Goal: Task Accomplishment & Management: Manage account settings

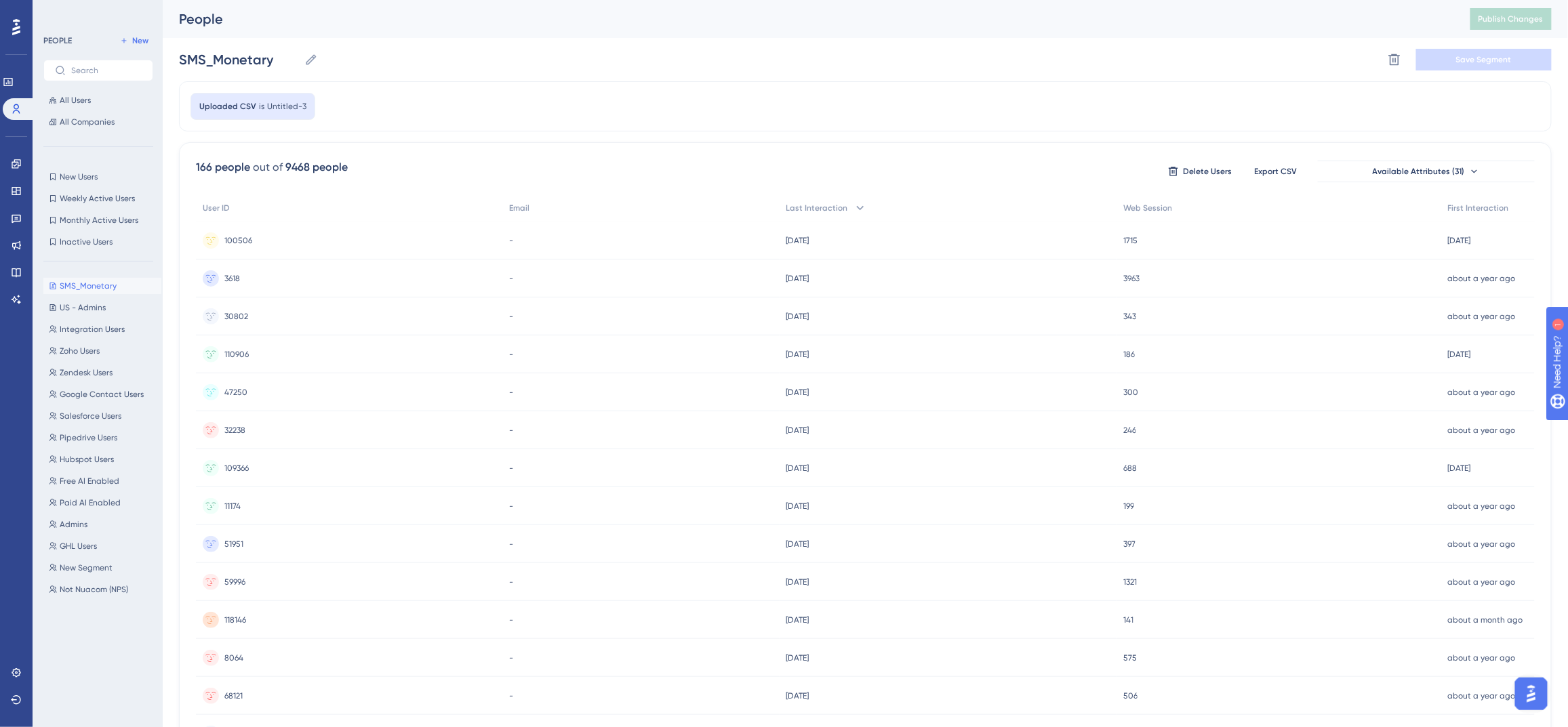
click at [16, 23] on icon at bounding box center [16, 26] width 8 height 16
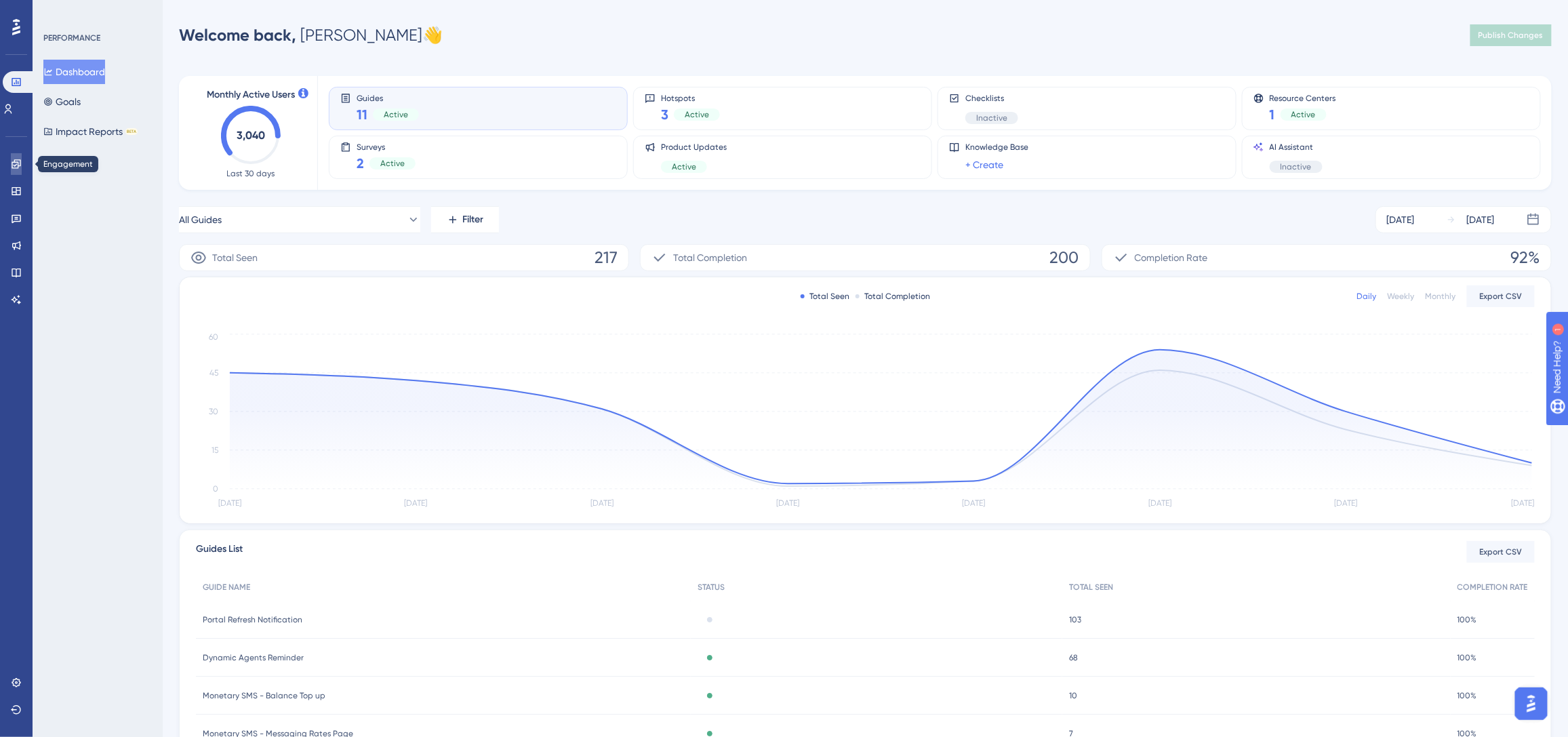
click at [13, 166] on icon at bounding box center [17, 164] width 11 height 11
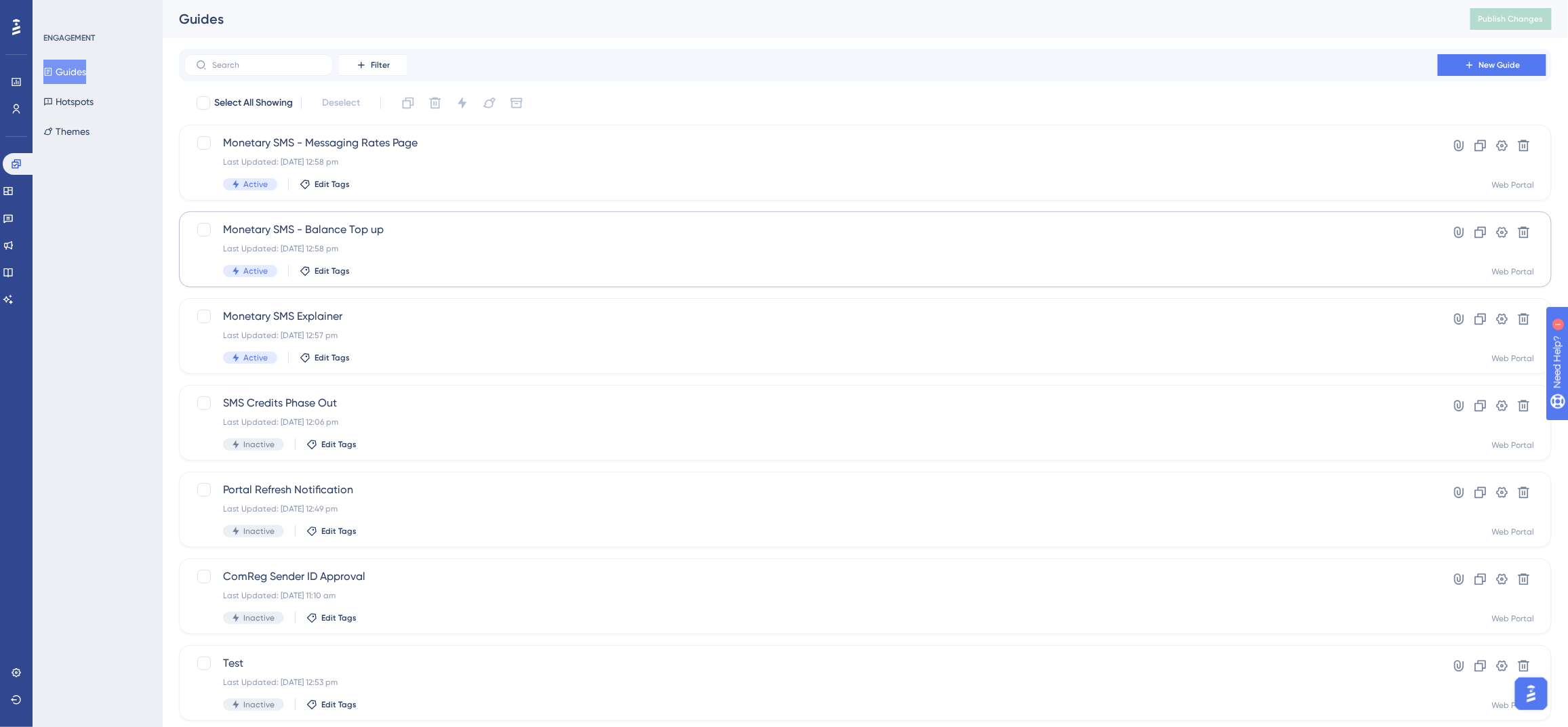
scroll to position [17, 0]
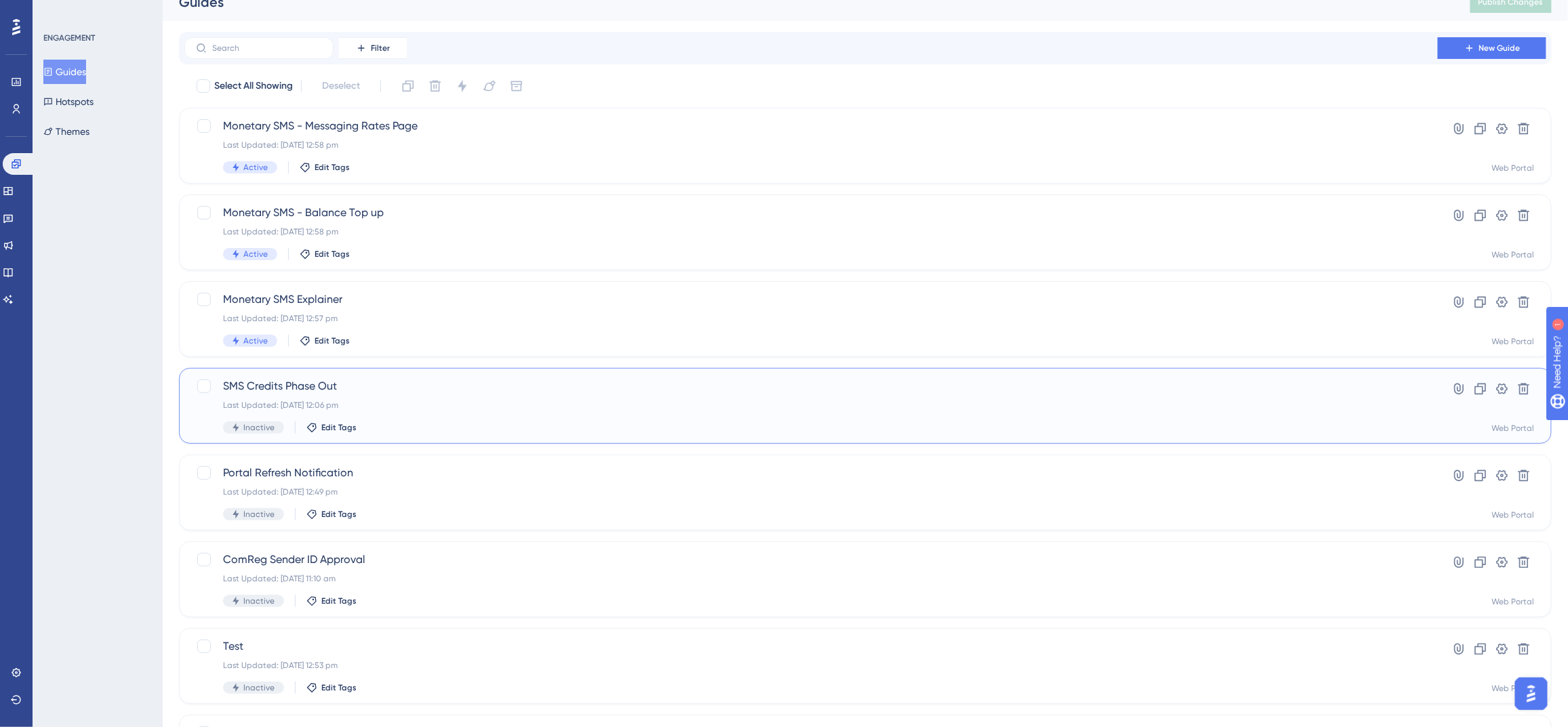
click at [449, 385] on span "SMS Credits Phase Out" at bounding box center [812, 386] width 1177 height 16
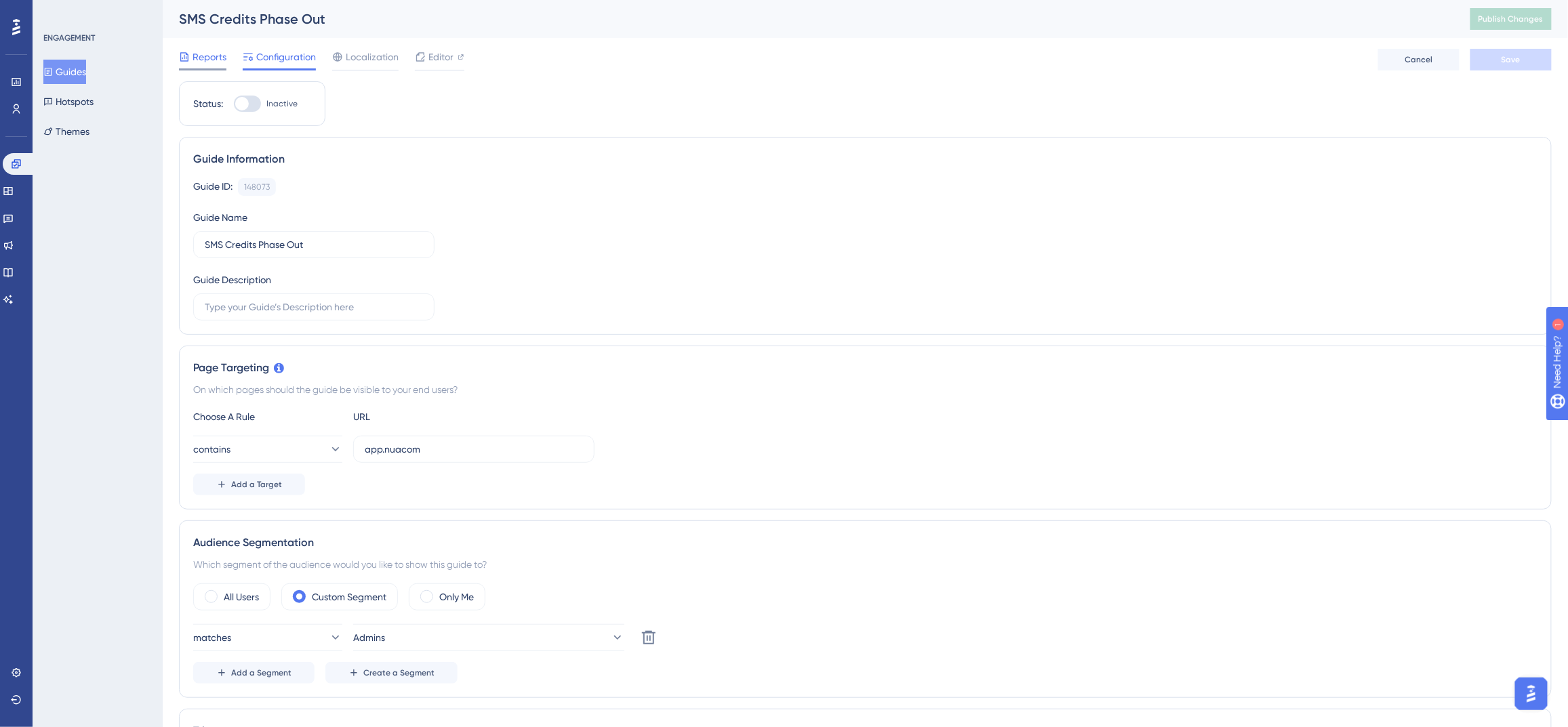
click at [185, 58] on icon at bounding box center [184, 56] width 8 height 8
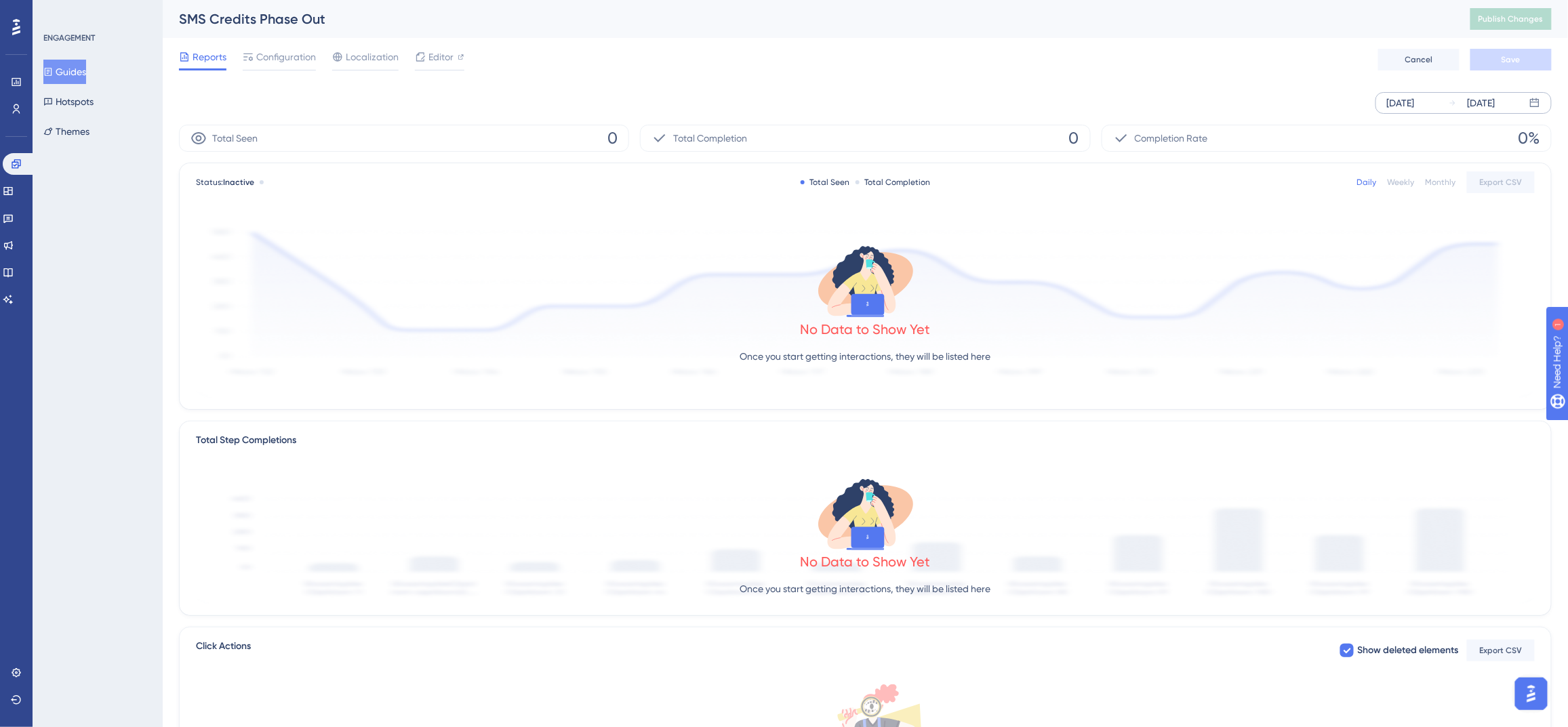
click at [1440, 100] on div "Sep 27 2025 Oct 03 2025" at bounding box center [1464, 102] width 176 height 22
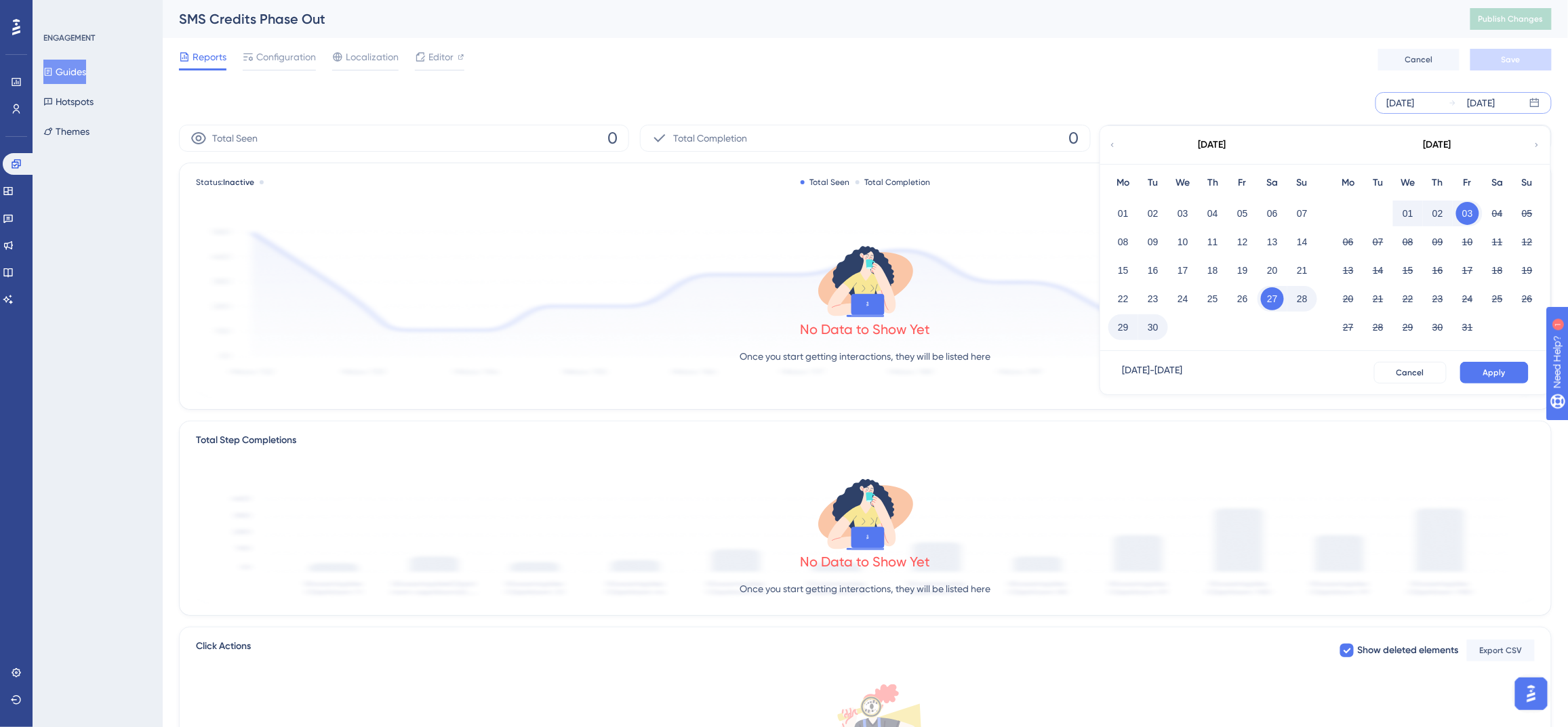
click at [1116, 147] on icon at bounding box center [1112, 144] width 8 height 12
click at [1111, 145] on icon at bounding box center [1112, 144] width 8 height 12
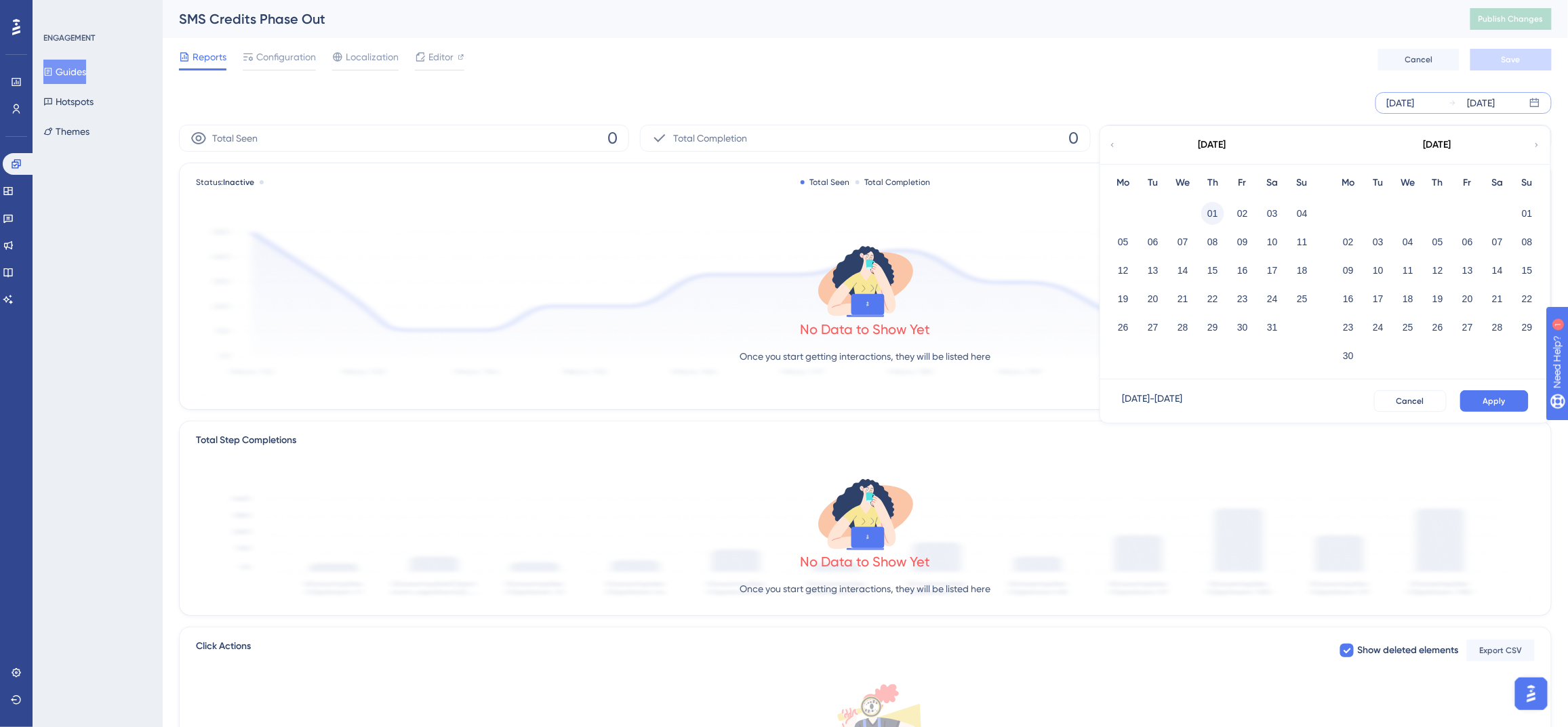
click at [1214, 219] on button "01" at bounding box center [1212, 213] width 23 height 23
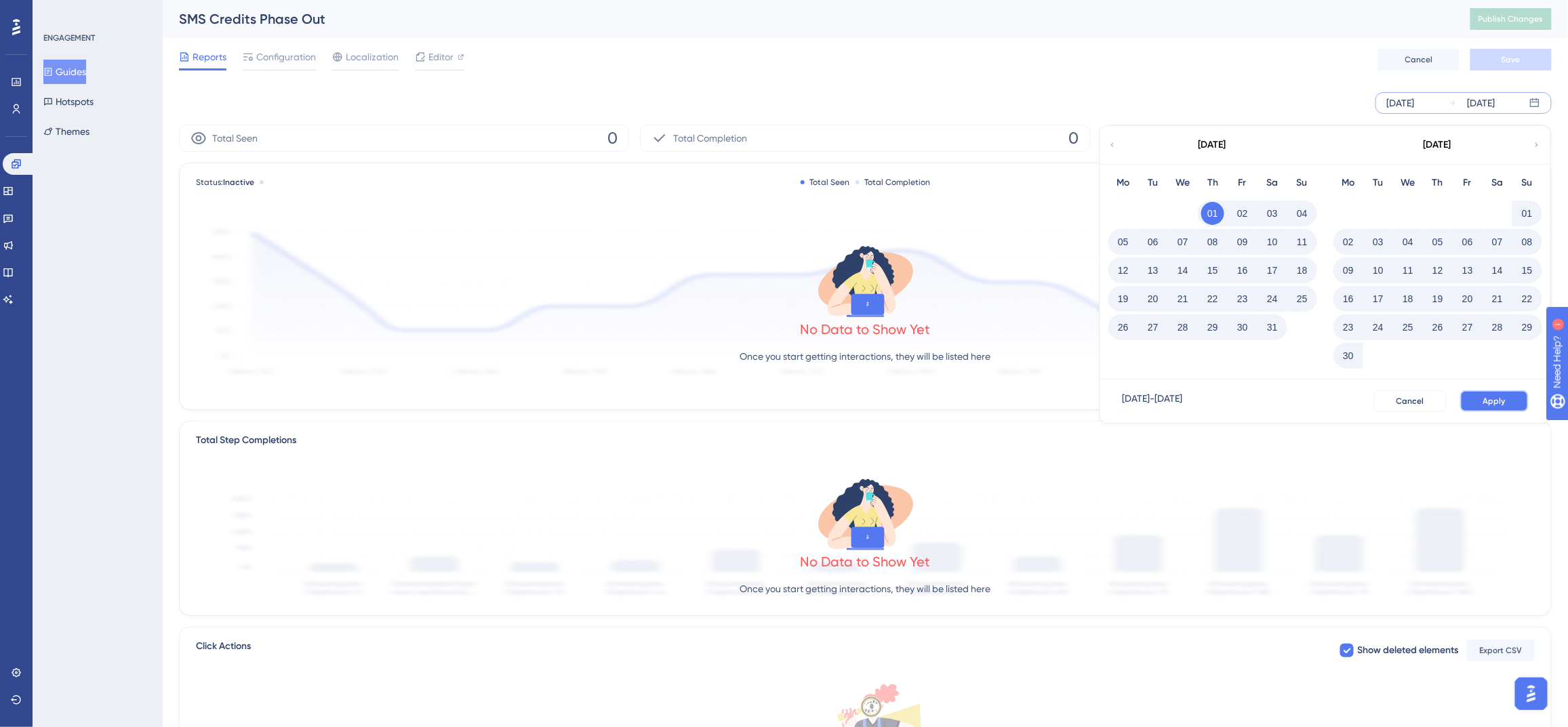
click at [1486, 401] on span "Apply" at bounding box center [1495, 401] width 23 height 11
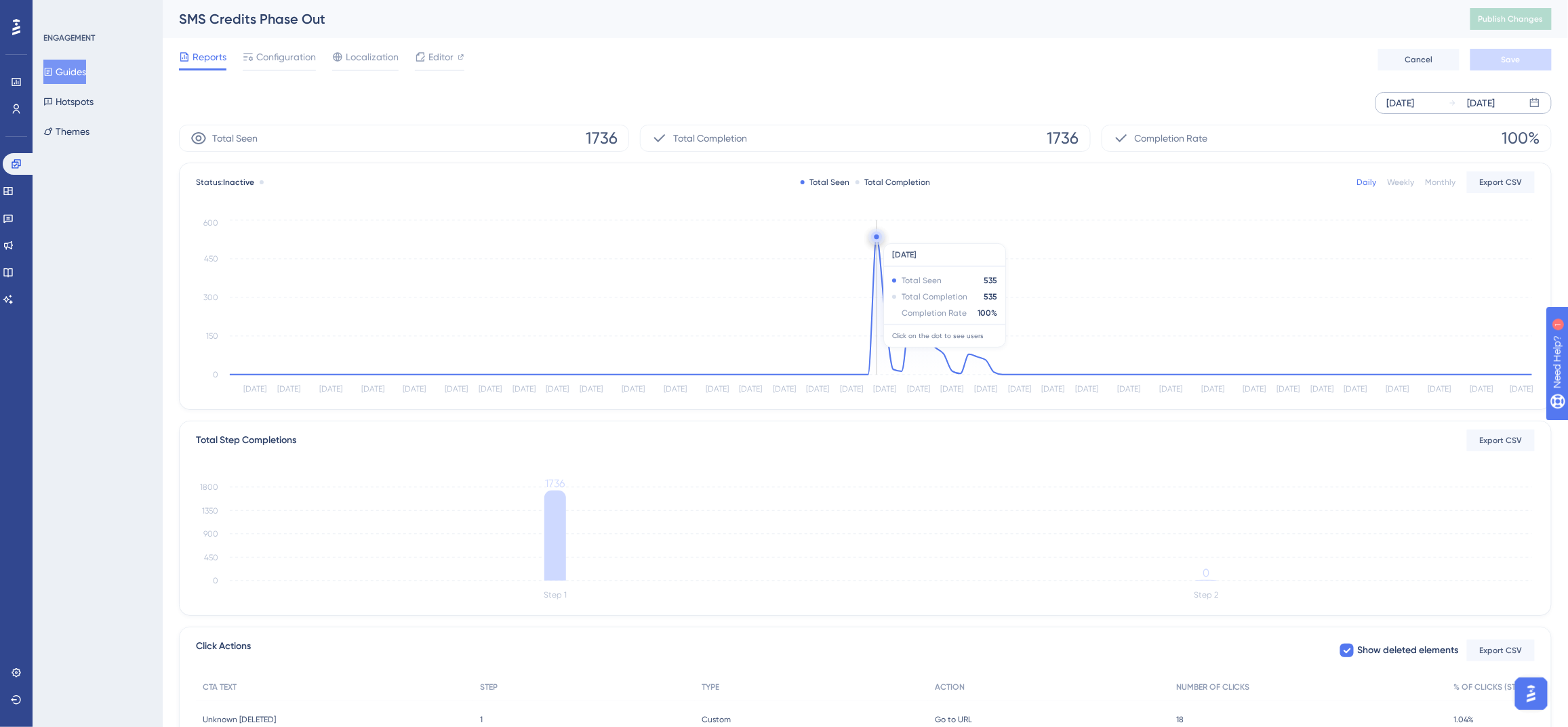
click at [876, 236] on circle at bounding box center [876, 236] width 5 height 5
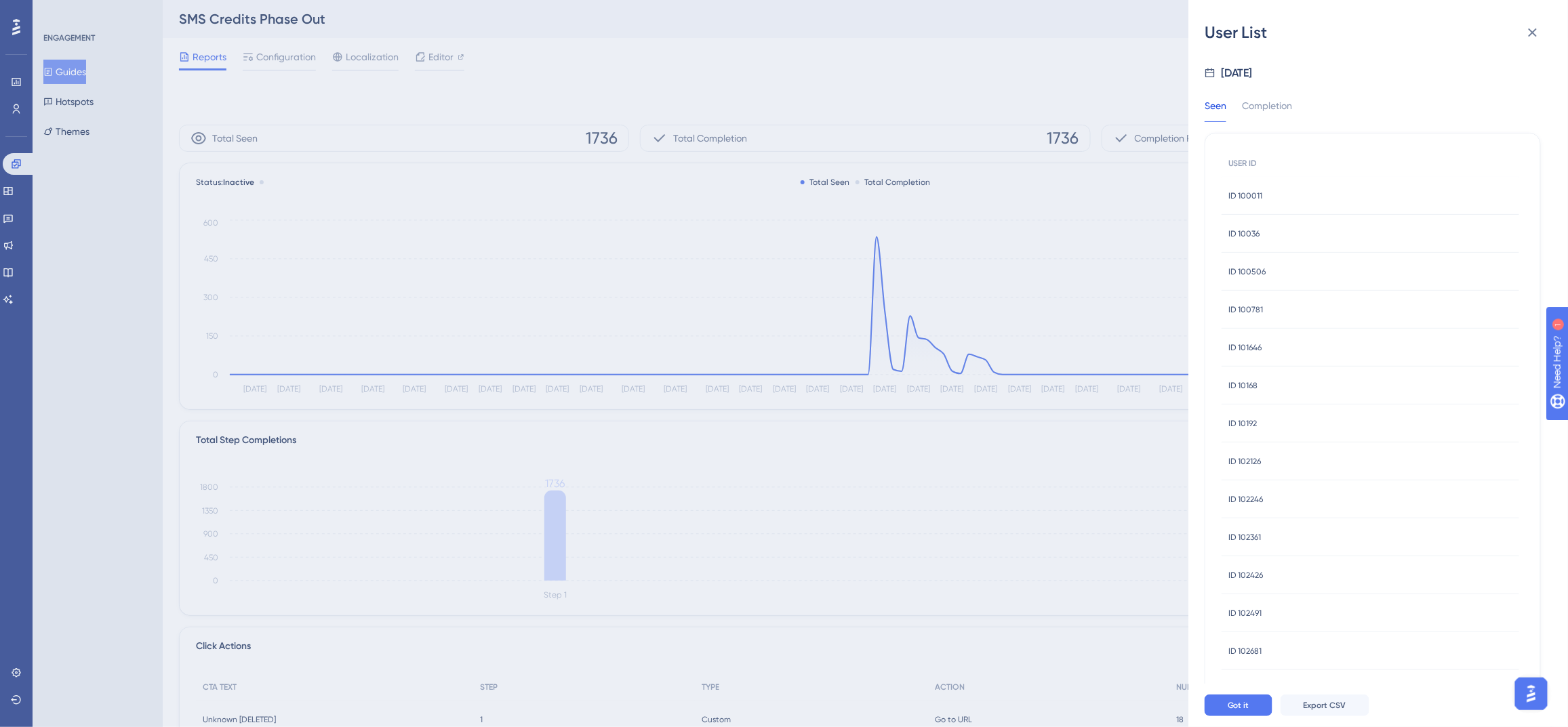
click at [1003, 73] on div "User List Jul 17, 2025 Seen Completion USER ID ID 100011 ID 100011 ID 10036 ID …" at bounding box center [784, 363] width 1568 height 727
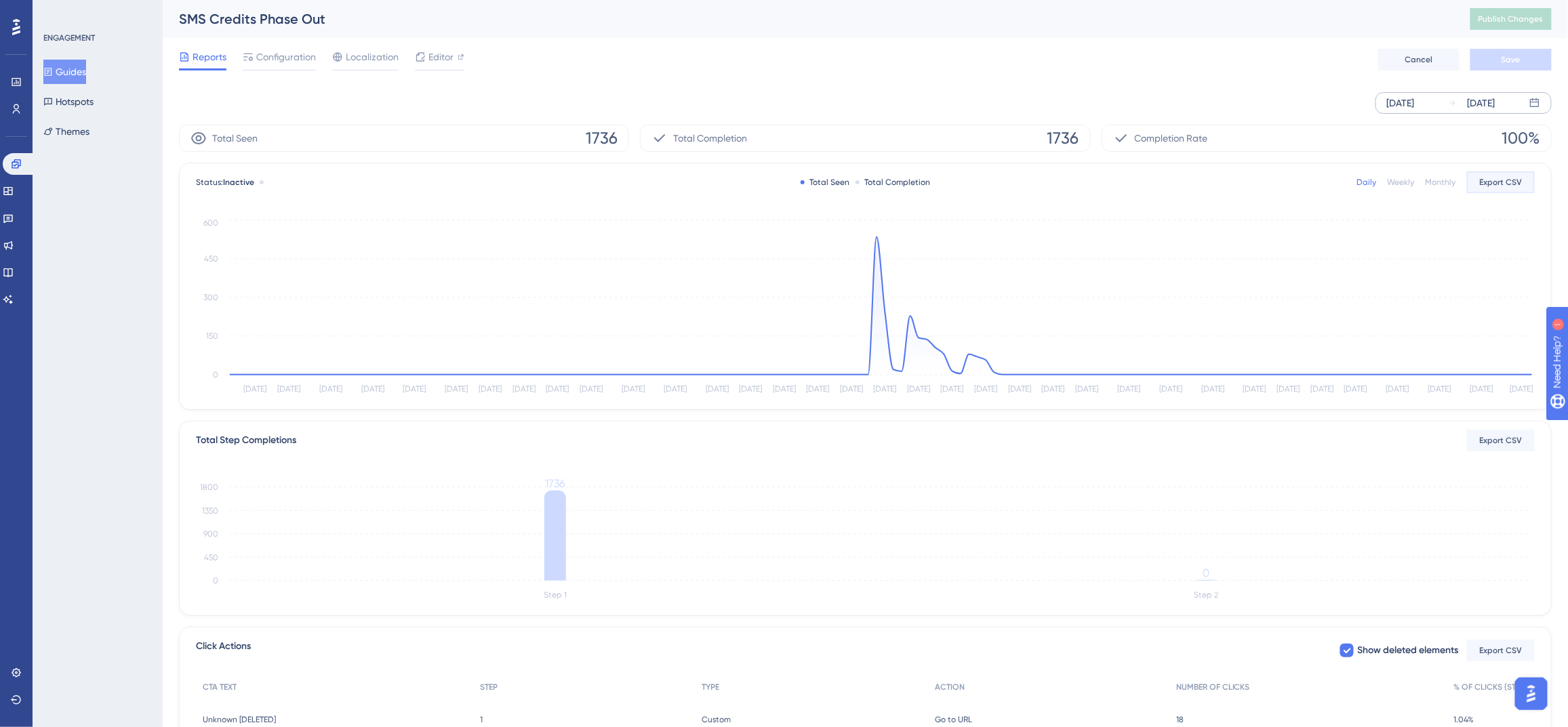
click at [1524, 187] on button "Export CSV" at bounding box center [1501, 182] width 68 height 22
click at [19, 112] on icon at bounding box center [17, 110] width 11 height 11
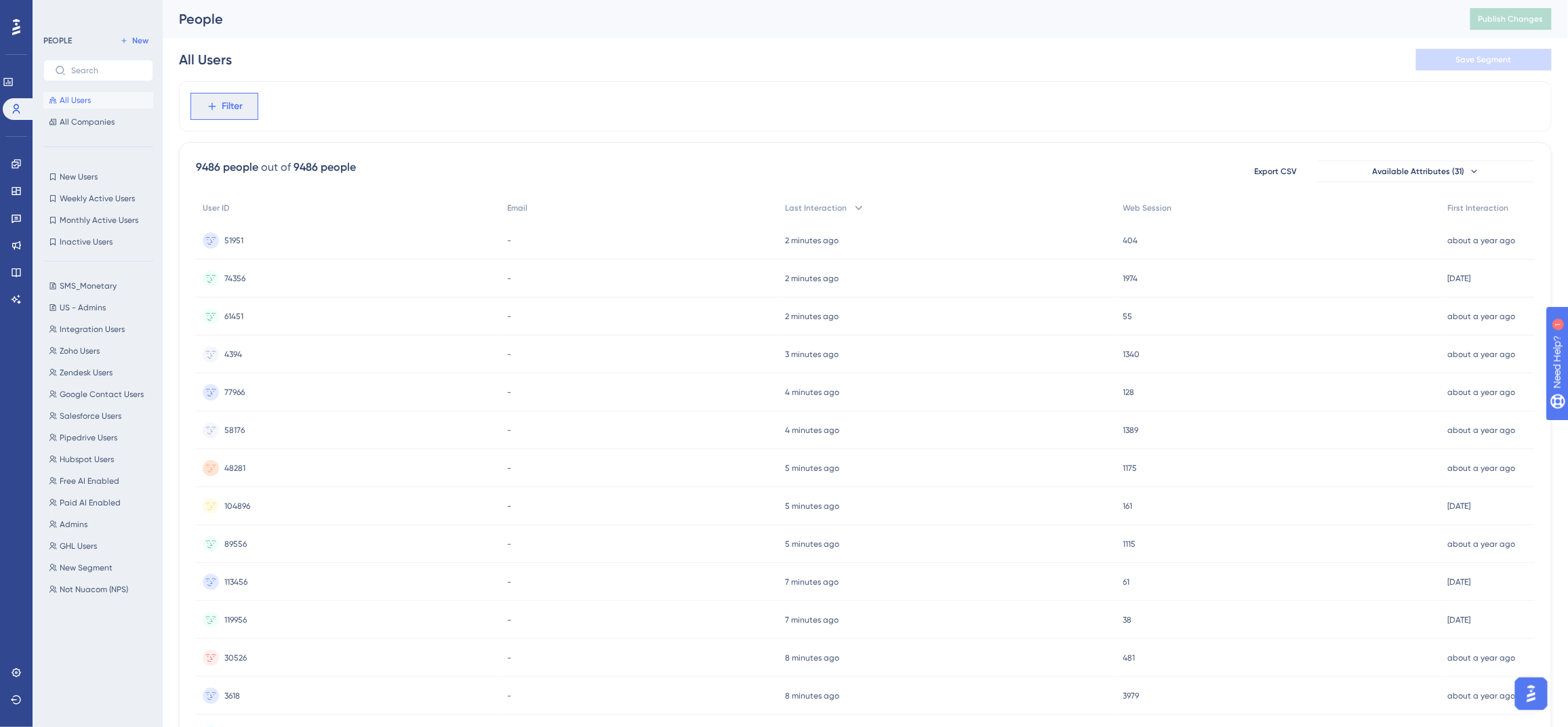
click at [231, 101] on span "Filter" at bounding box center [233, 106] width 21 height 16
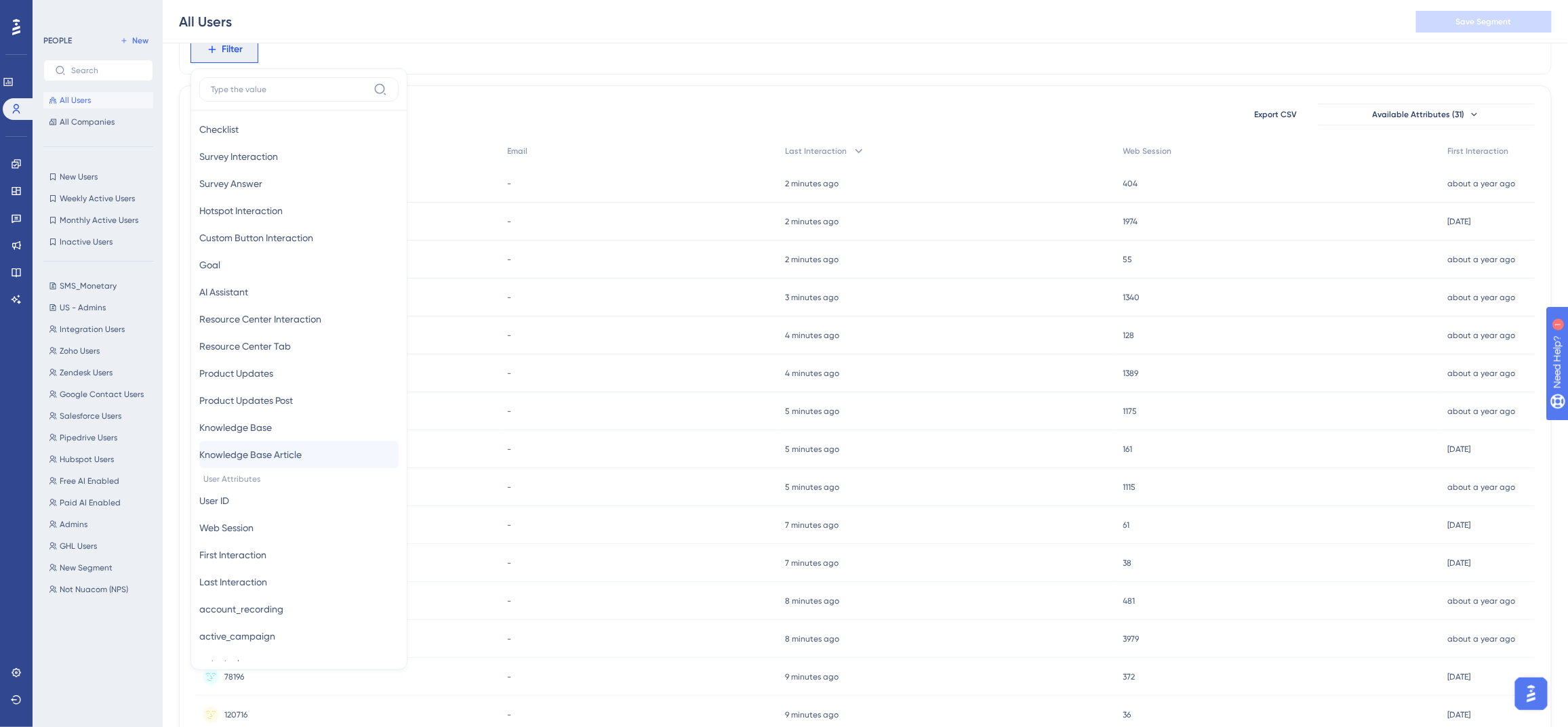
scroll to position [268, 0]
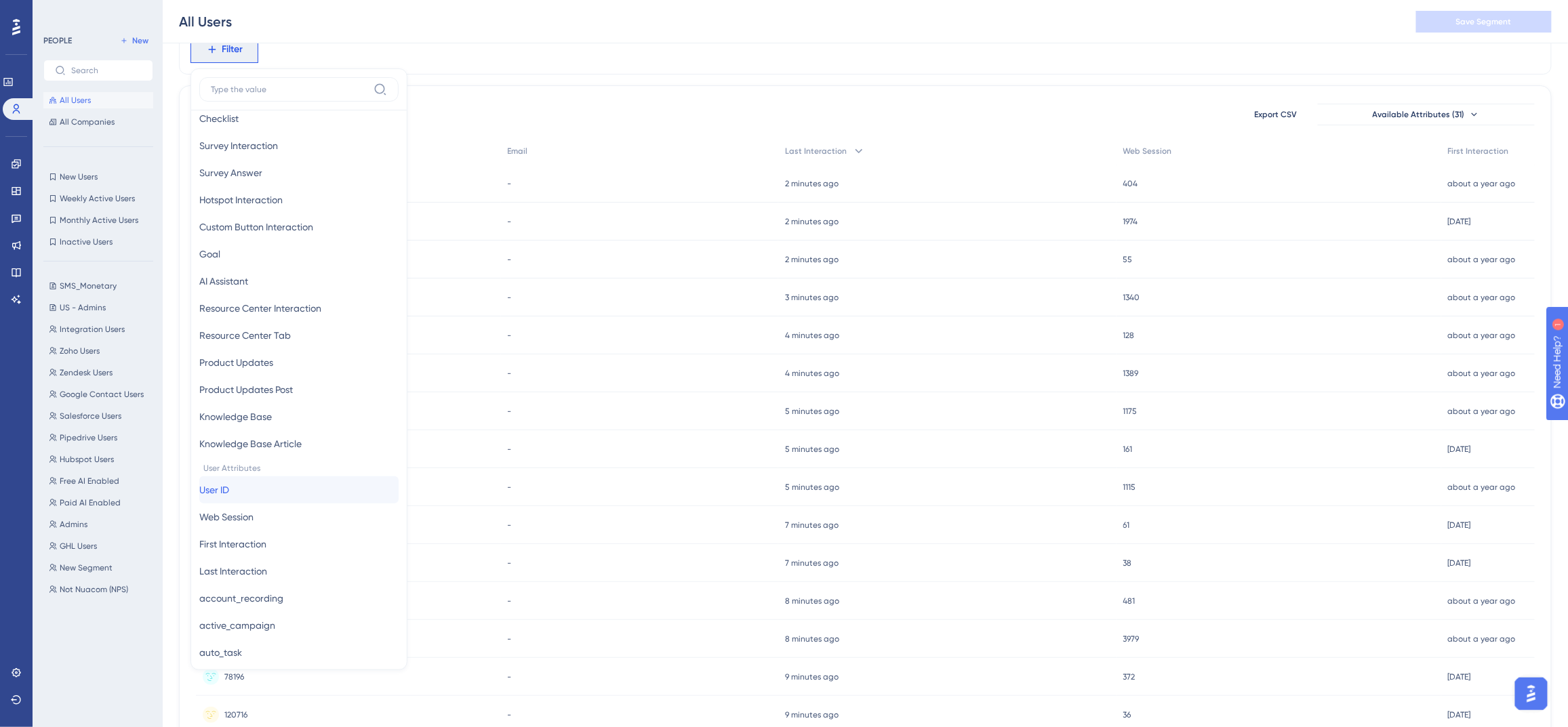
click at [266, 497] on button "User ID User ID" at bounding box center [298, 490] width 199 height 27
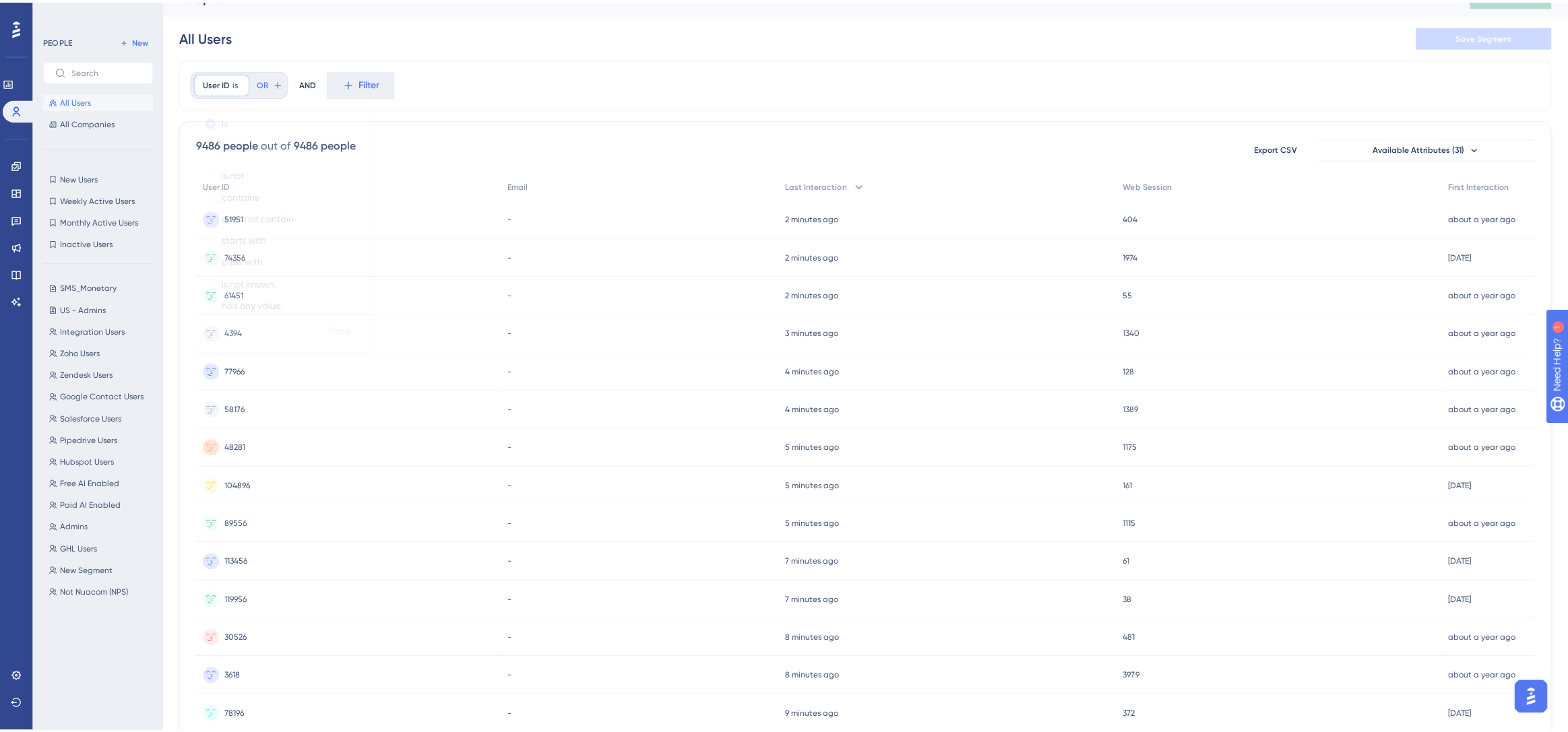
scroll to position [0, 0]
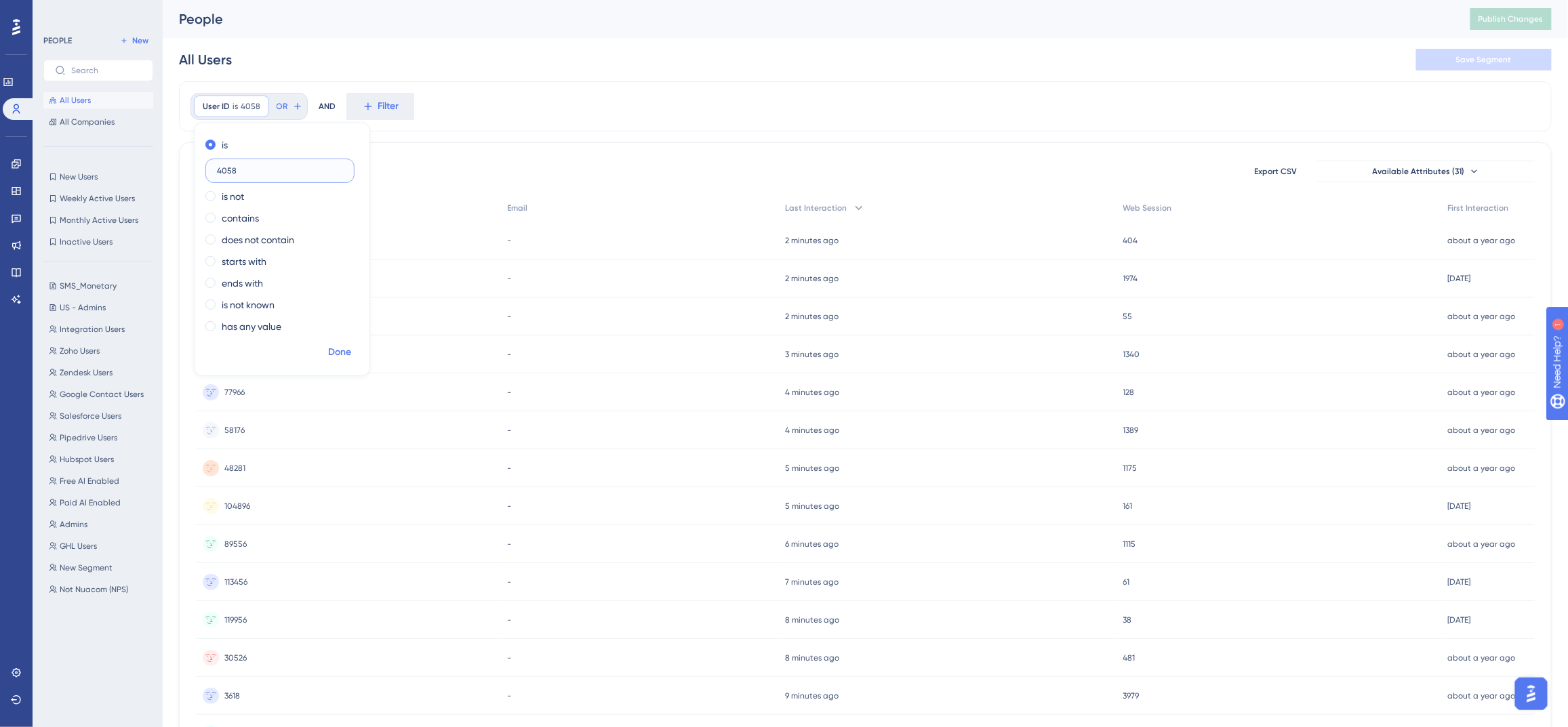
type input "4058"
click at [347, 351] on span "Done" at bounding box center [340, 352] width 23 height 16
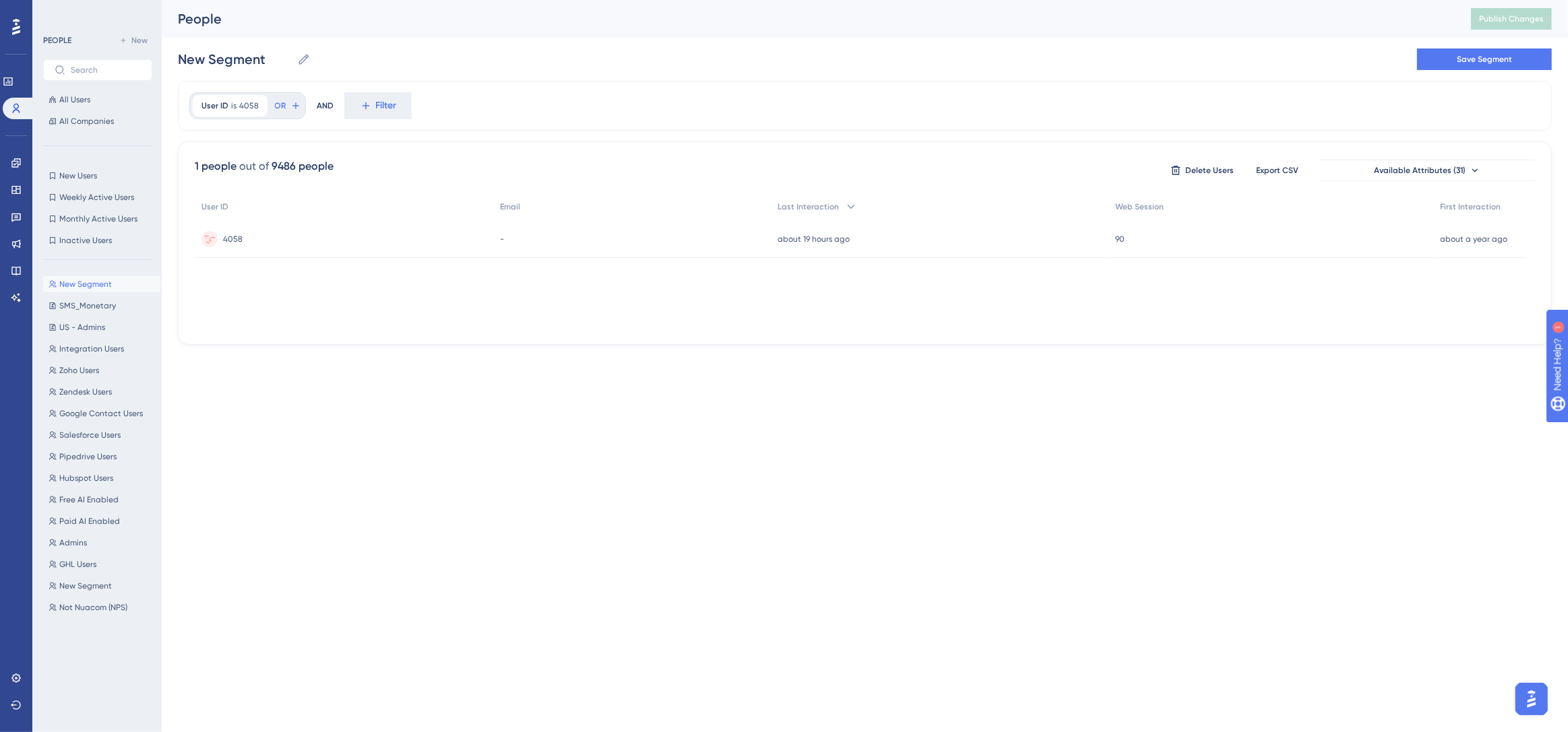
click at [240, 237] on span "4058" at bounding box center [232, 240] width 20 height 11
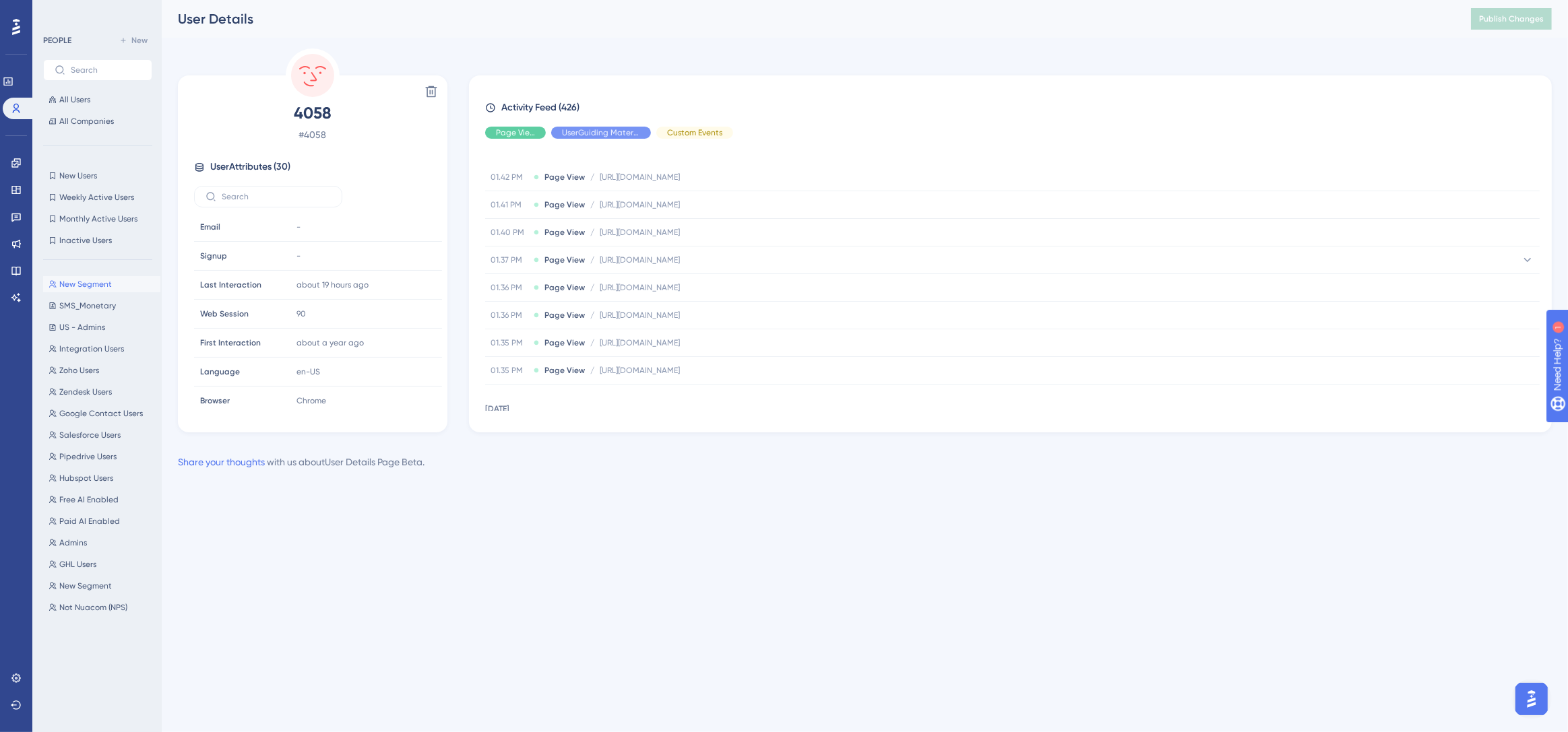
scroll to position [457, 0]
click at [590, 132] on div "Hide" at bounding box center [601, 132] width 100 height 12
click at [520, 134] on span "Hide" at bounding box center [515, 133] width 18 height 11
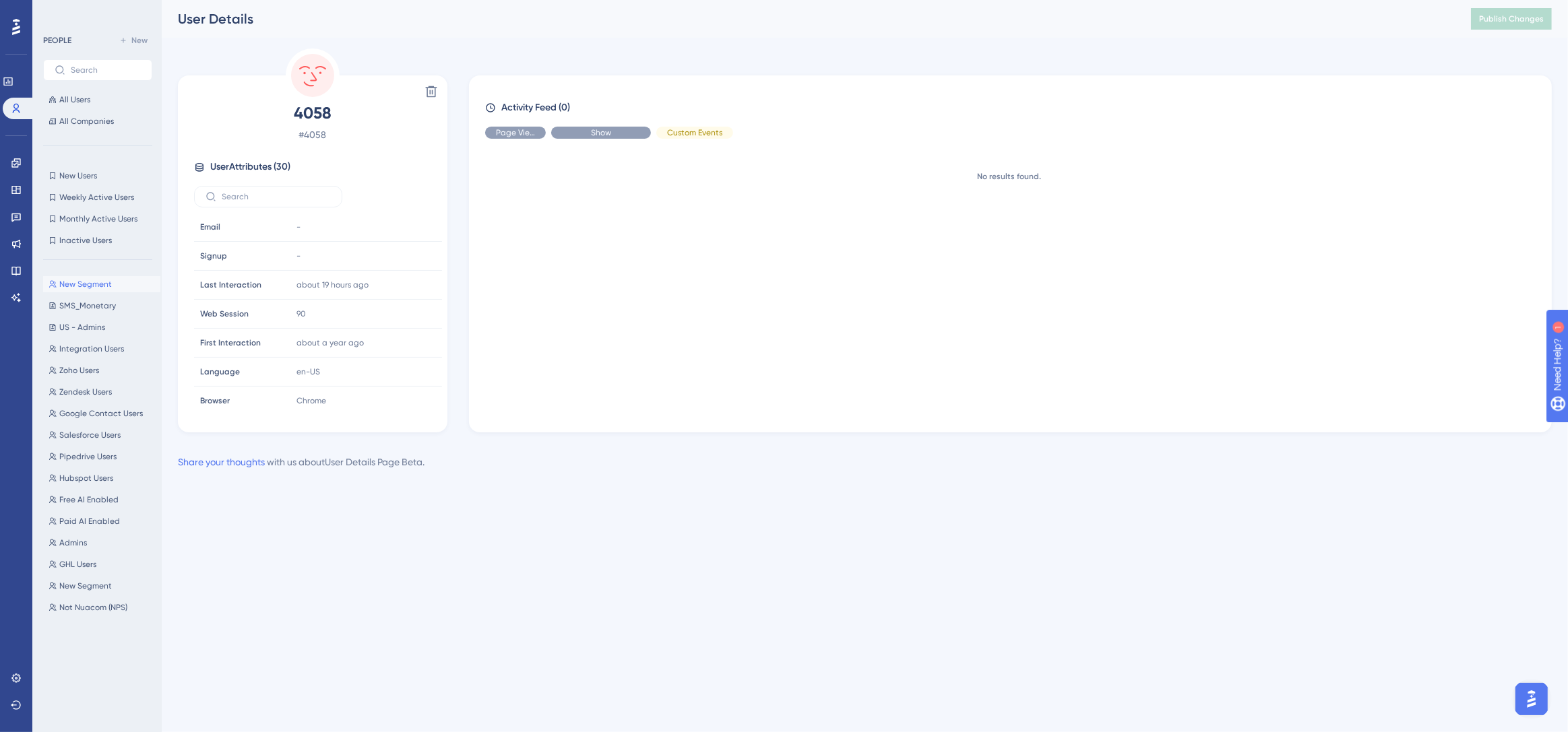
click at [612, 135] on div "Show" at bounding box center [601, 132] width 100 height 12
click at [74, 98] on span "All Users" at bounding box center [75, 100] width 31 height 11
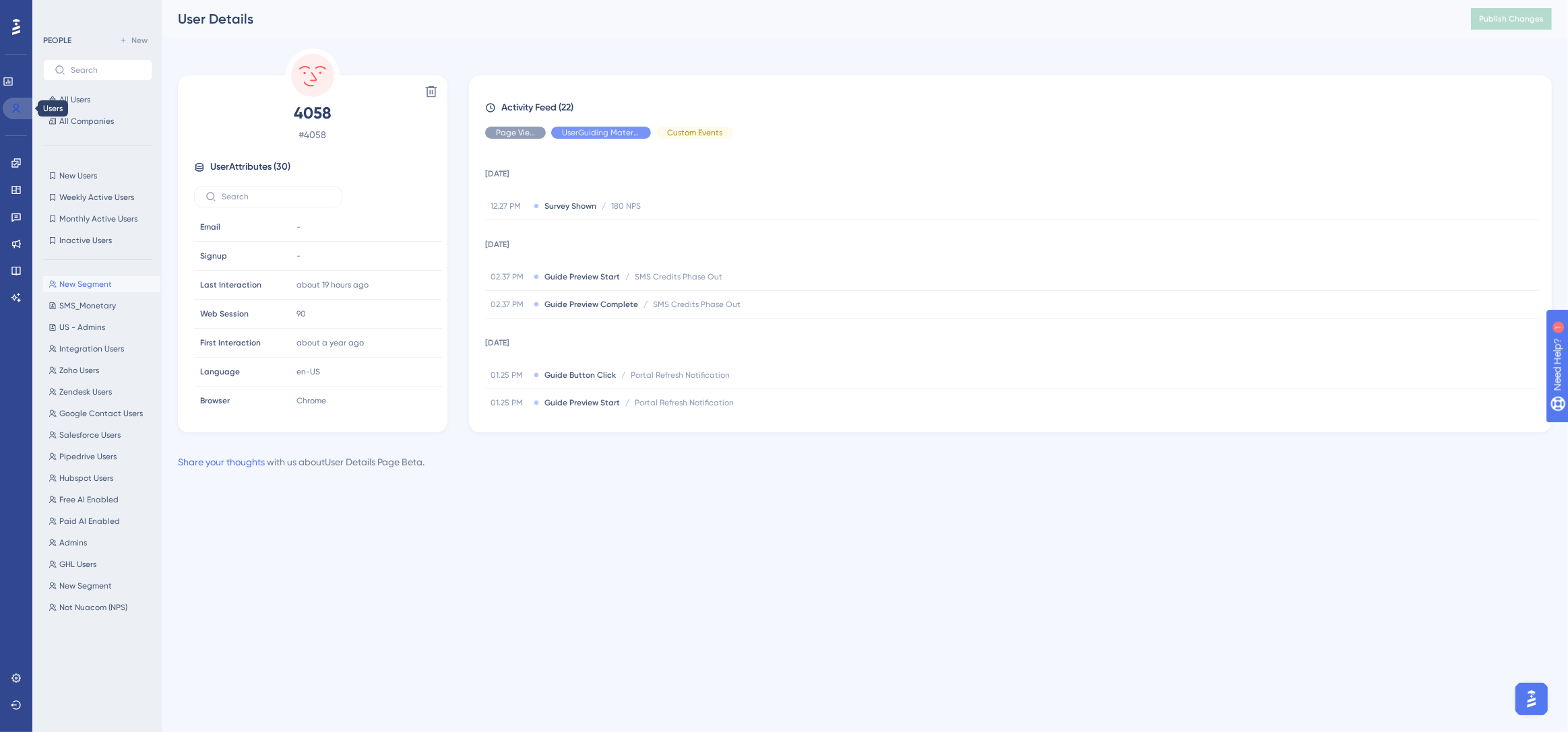
click at [21, 108] on icon at bounding box center [17, 109] width 11 height 11
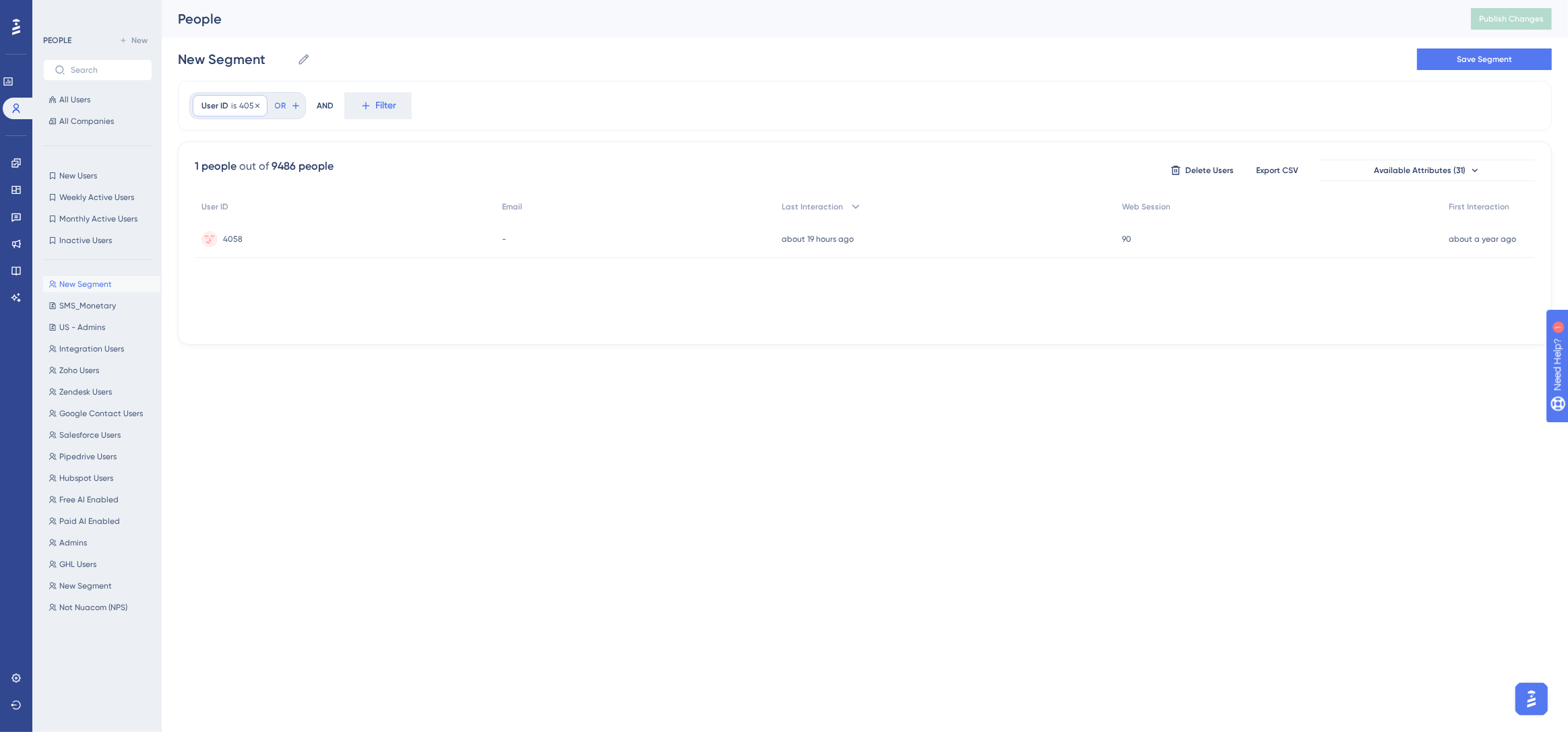
click at [256, 106] on icon at bounding box center [257, 105] width 8 height 8
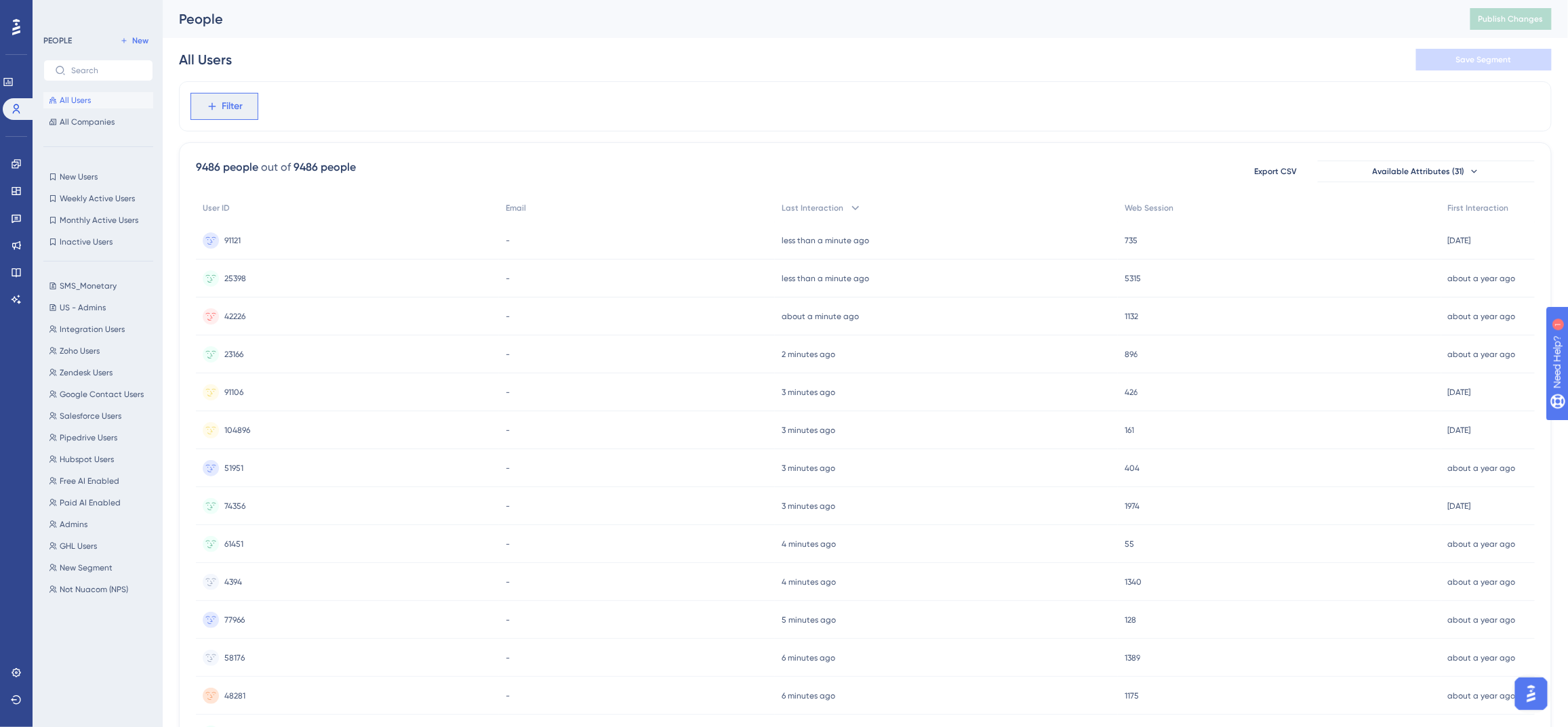
click at [233, 107] on span "Filter" at bounding box center [233, 106] width 21 height 16
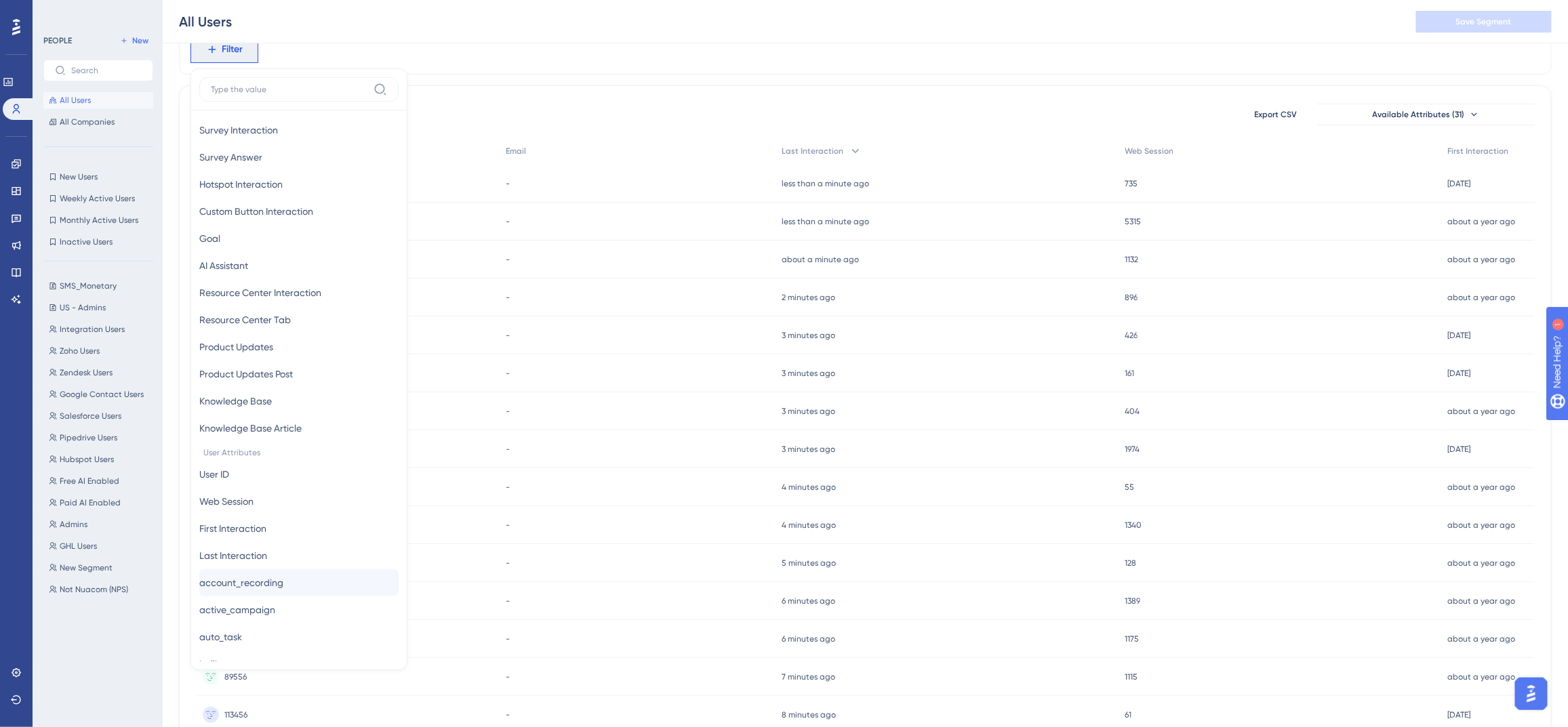
scroll to position [372, 0]
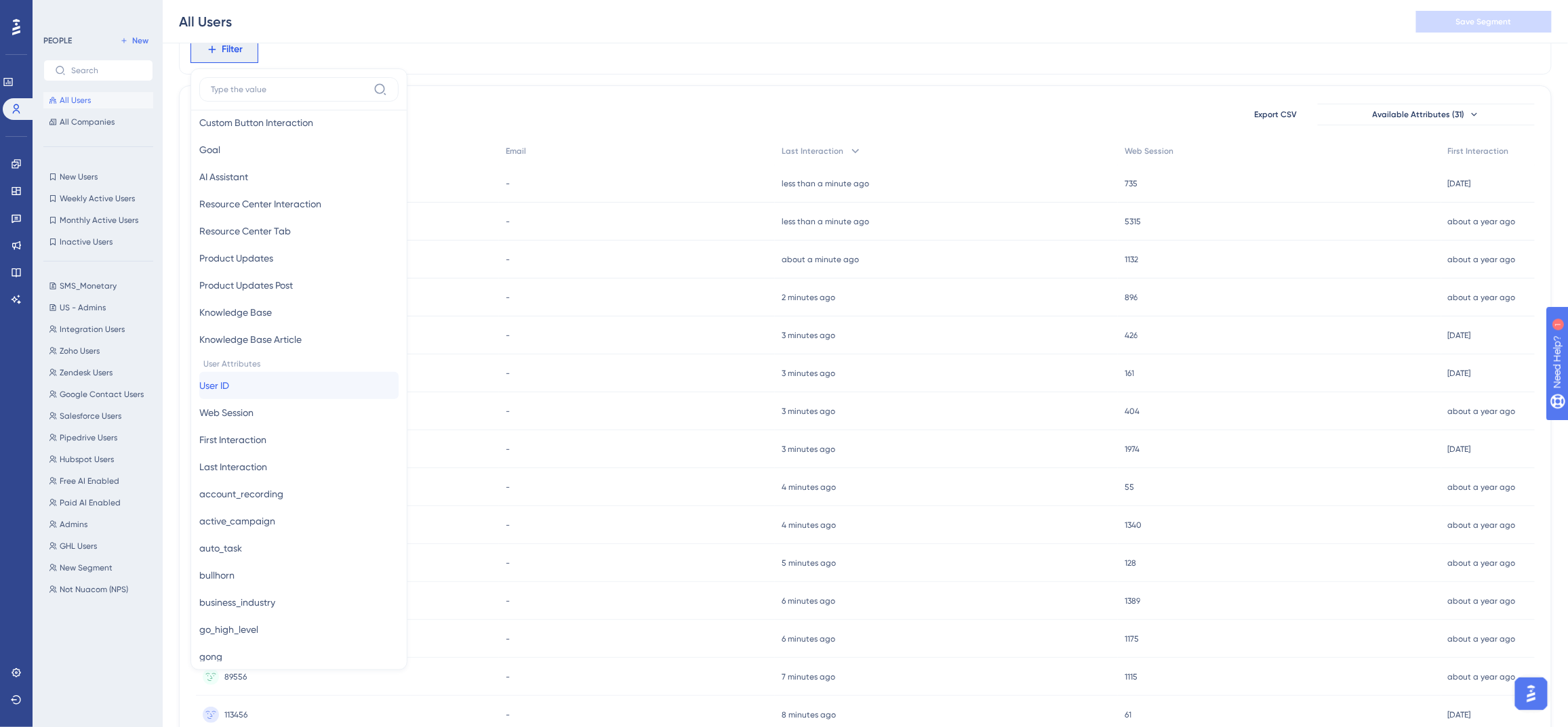
click at [268, 388] on button "User ID User ID" at bounding box center [298, 386] width 199 height 27
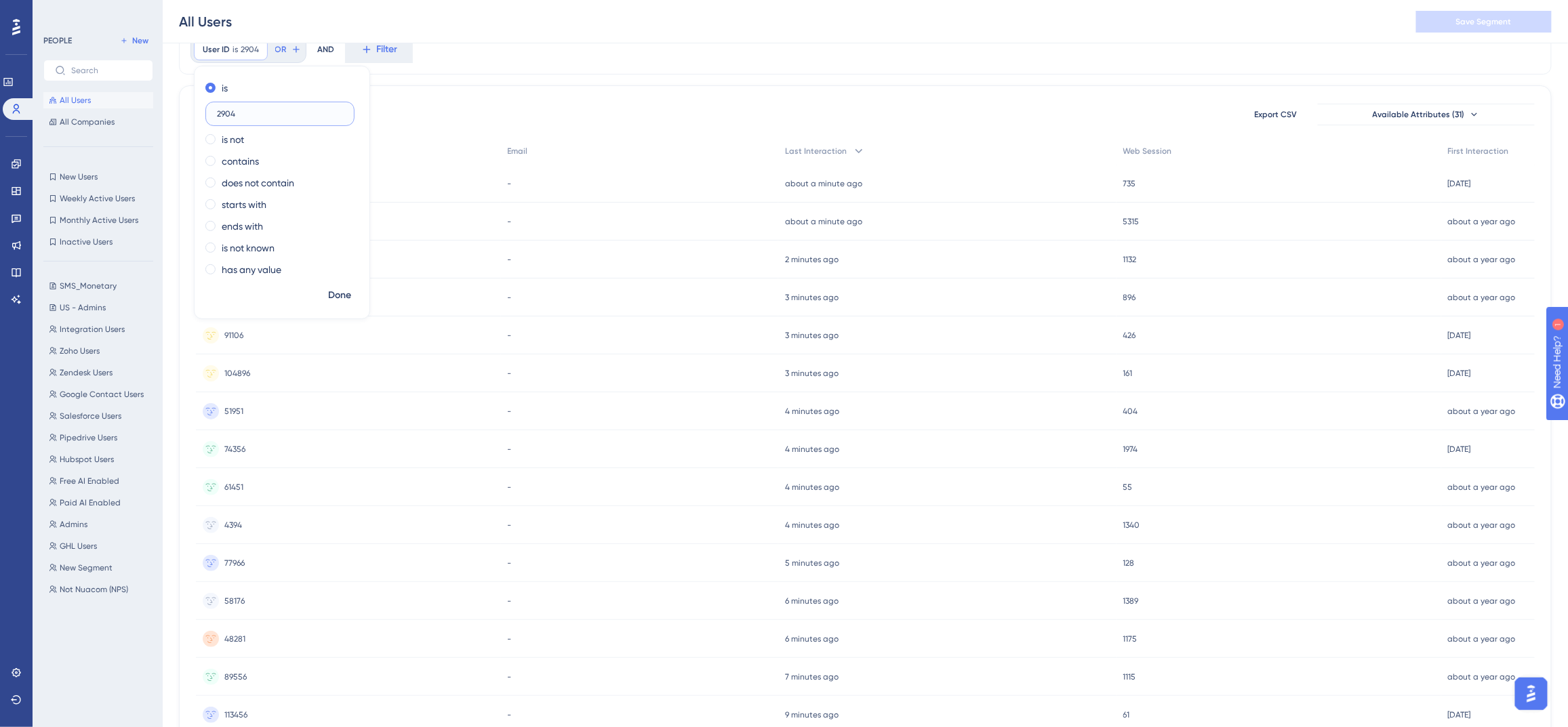
type input "29042"
click at [325, 286] on button "Done" at bounding box center [340, 295] width 38 height 24
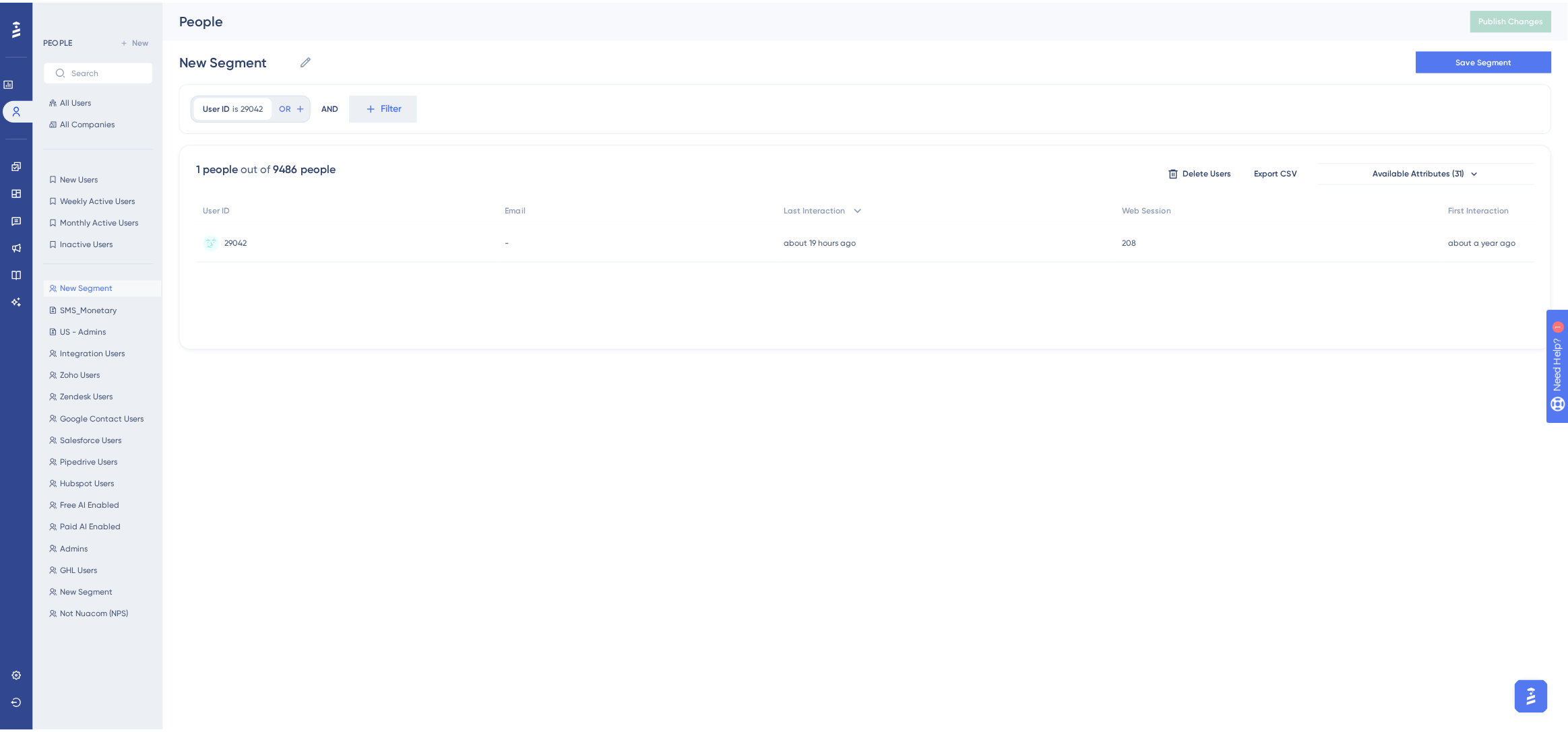
scroll to position [0, 0]
click at [220, 242] on div "29042 29042" at bounding box center [346, 239] width 302 height 37
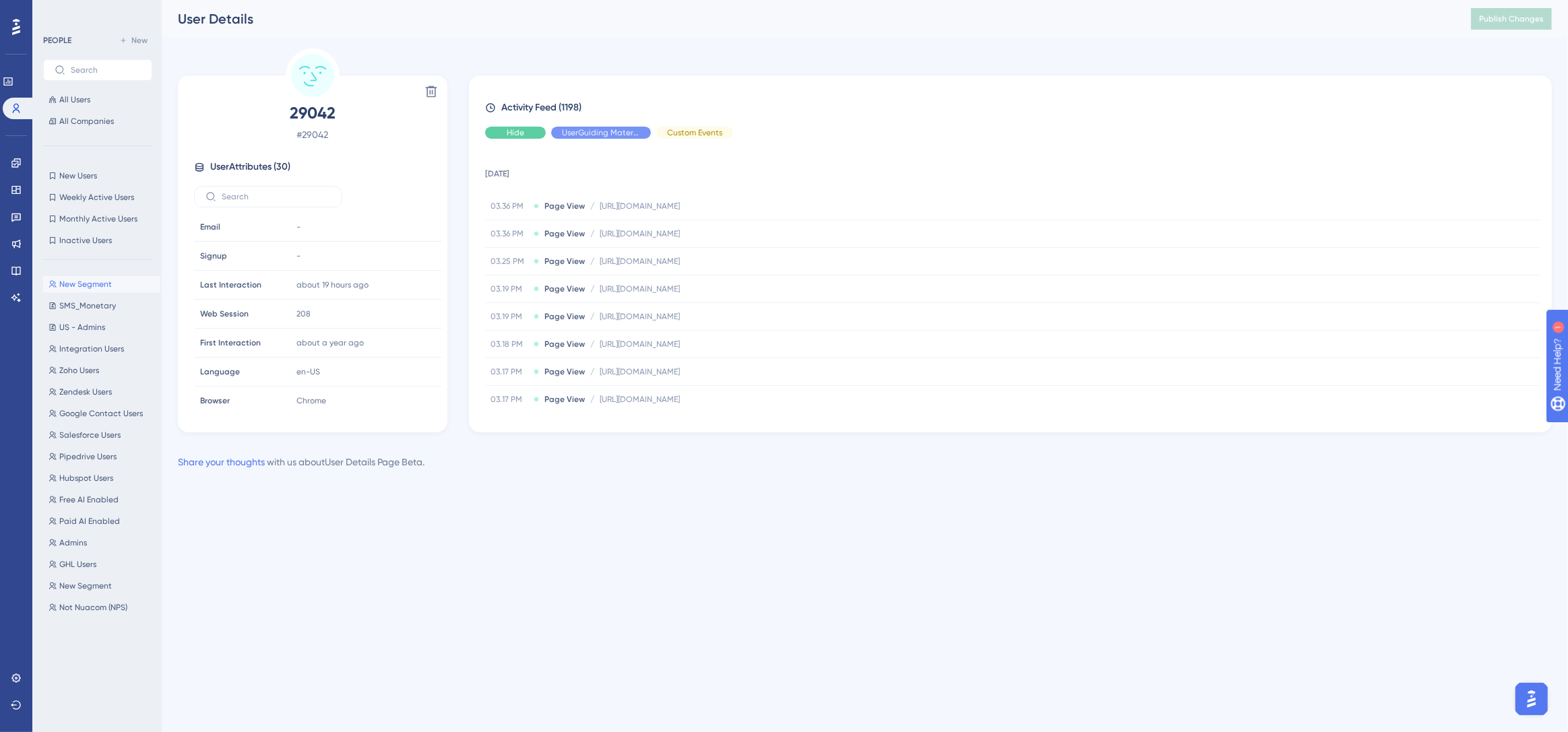
click at [503, 135] on div "Hide" at bounding box center [515, 132] width 61 height 12
click at [16, 106] on icon at bounding box center [17, 109] width 11 height 11
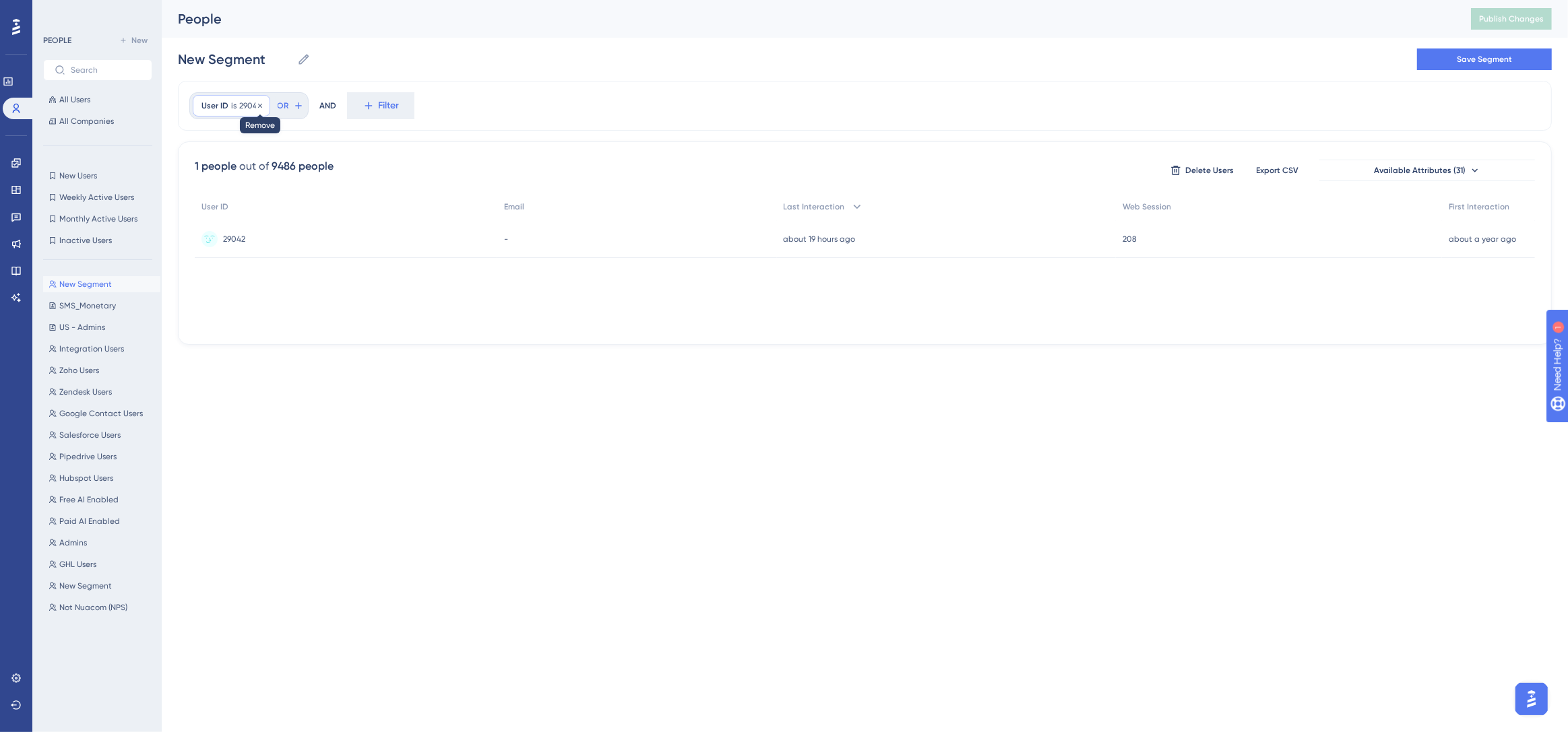
click at [258, 108] on icon at bounding box center [260, 105] width 8 height 8
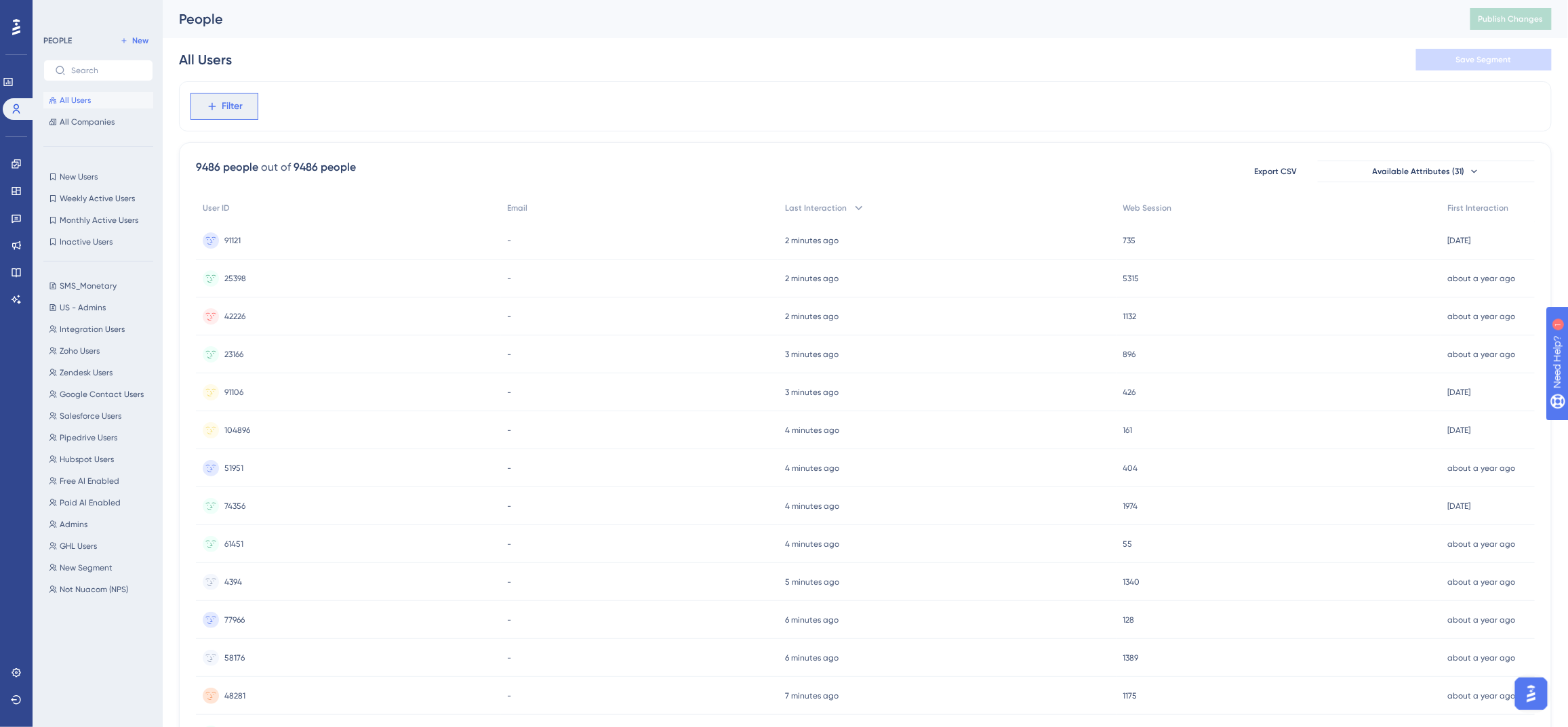
click at [234, 106] on span "Filter" at bounding box center [233, 106] width 21 height 16
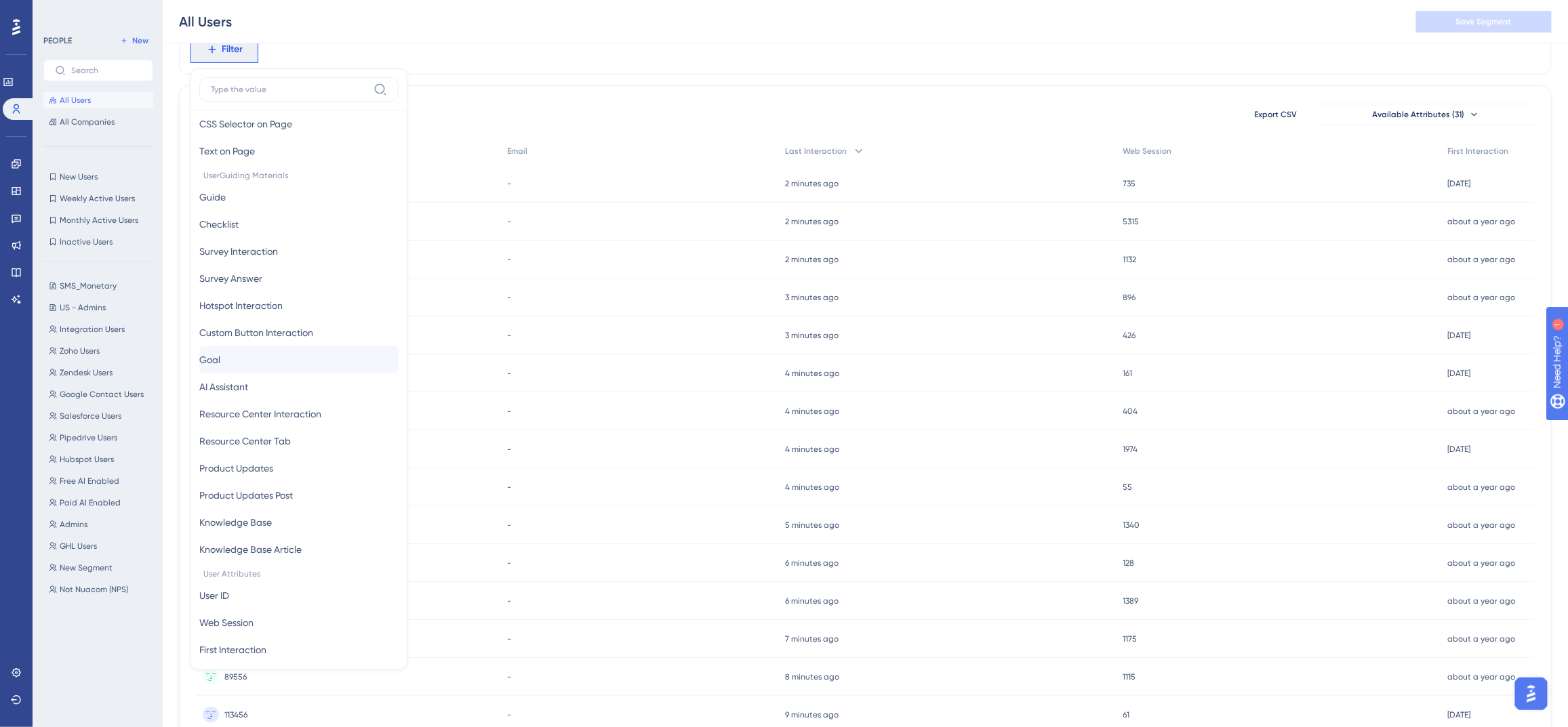
scroll to position [404, 0]
click at [251, 349] on button "User ID User ID" at bounding box center [298, 354] width 199 height 27
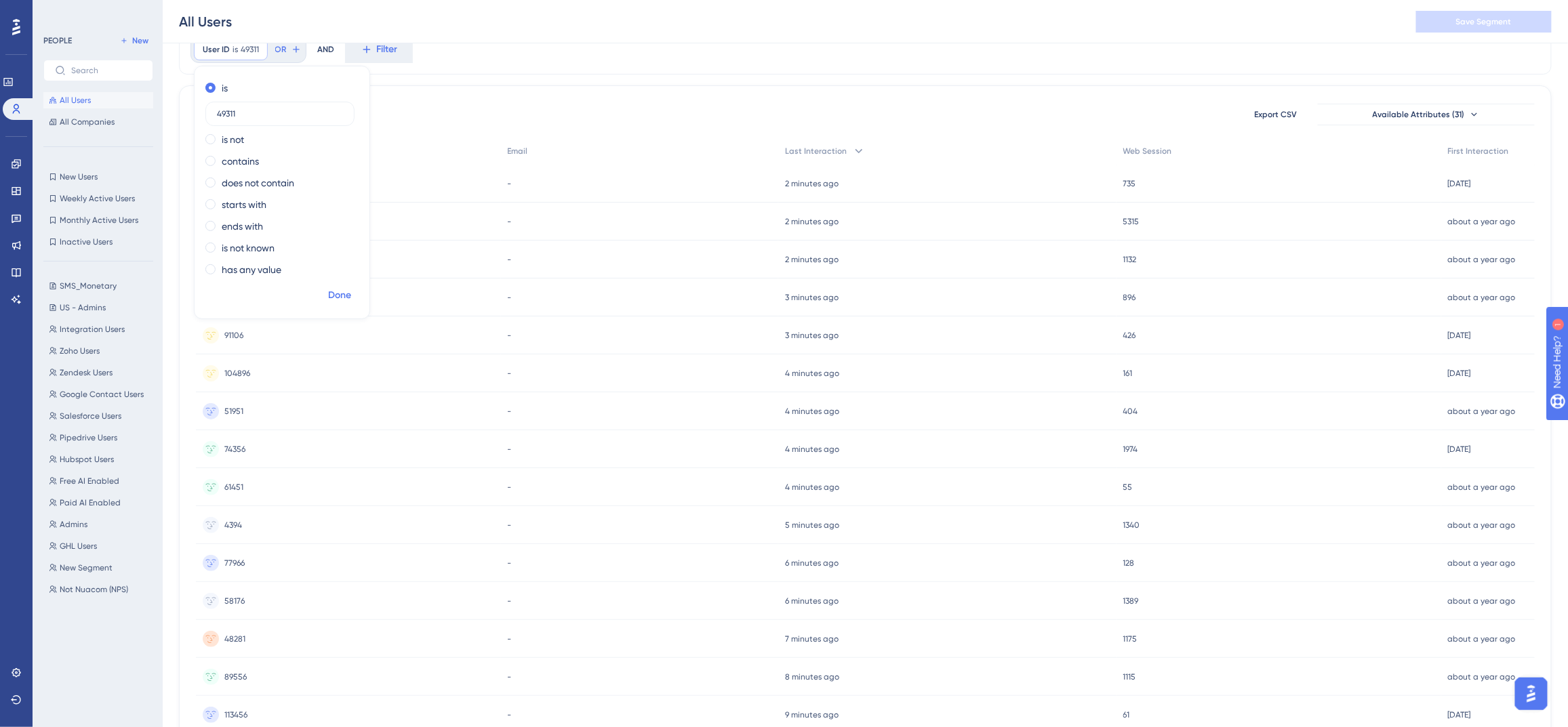
type input "49311"
click at [343, 296] on span "Done" at bounding box center [340, 295] width 23 height 16
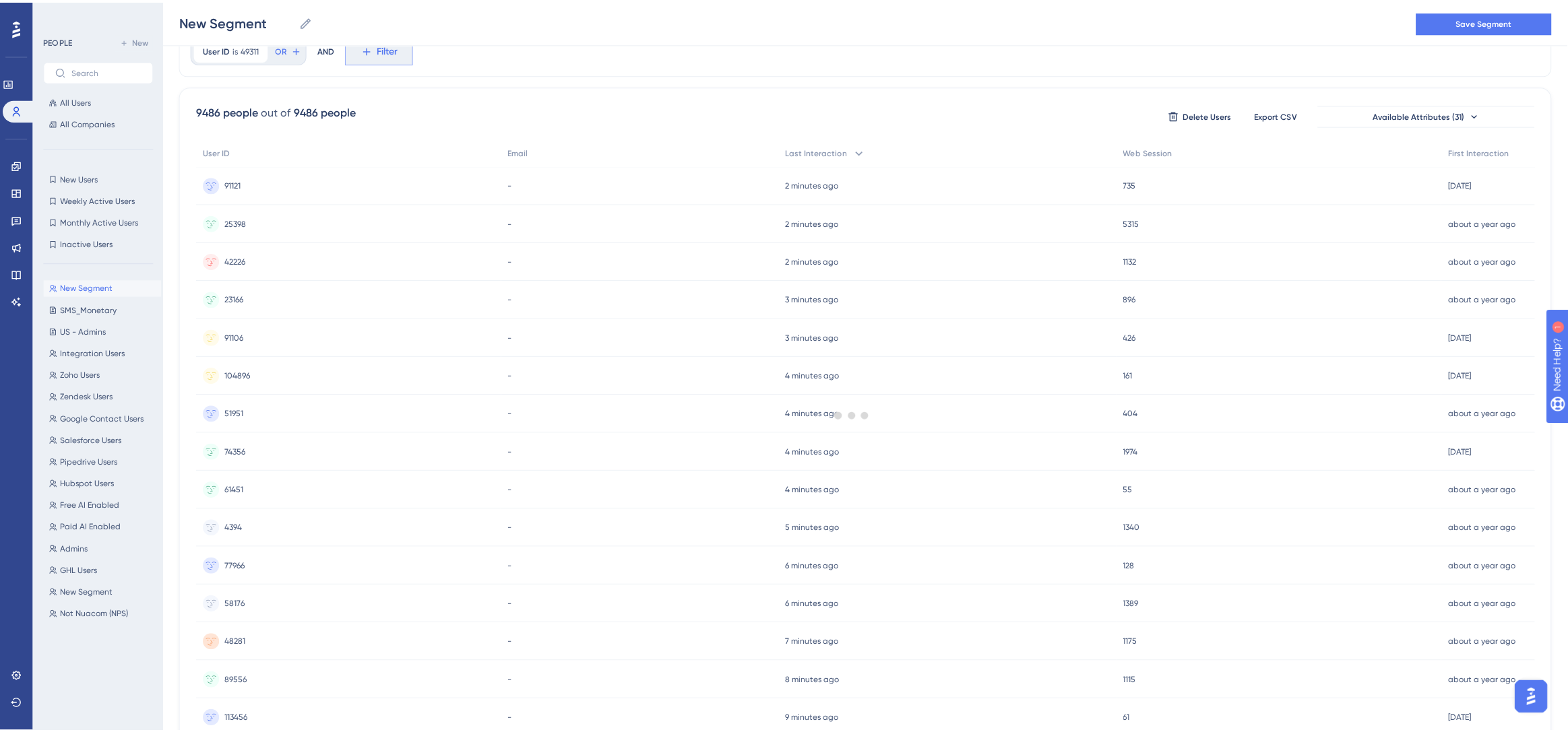
scroll to position [0, 0]
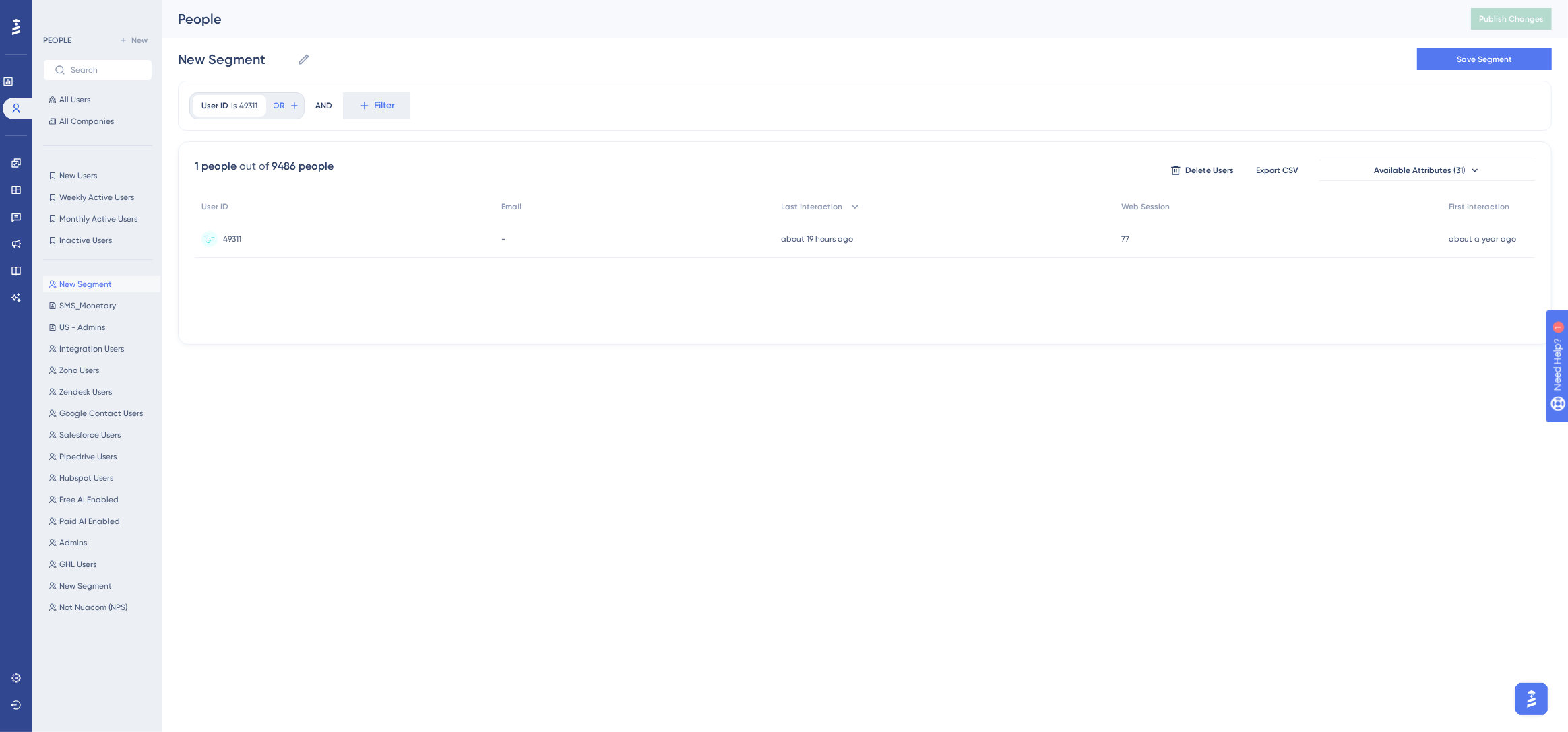
click at [280, 237] on div "49311 49311" at bounding box center [345, 239] width 300 height 37
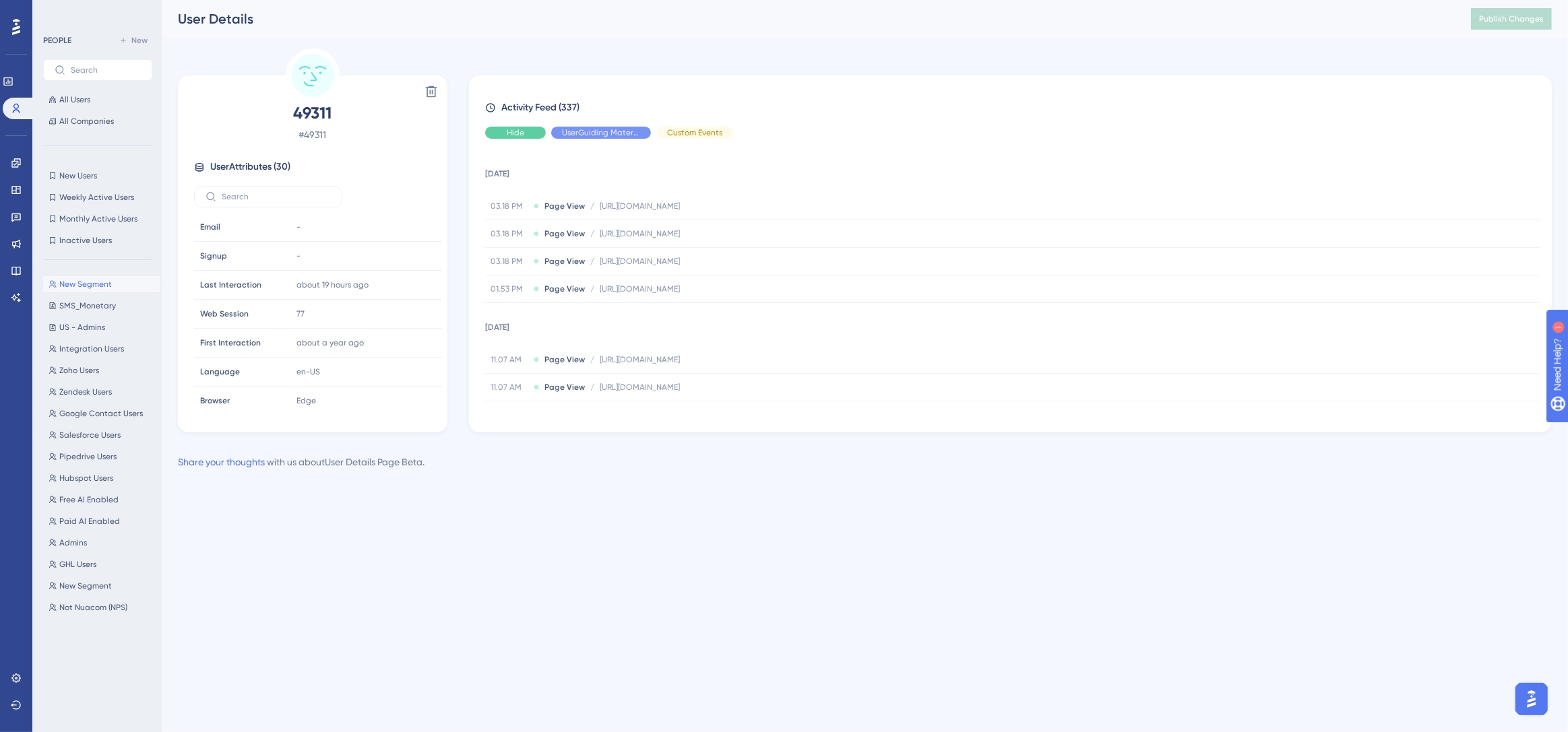
click at [512, 131] on span "Hide" at bounding box center [515, 133] width 18 height 11
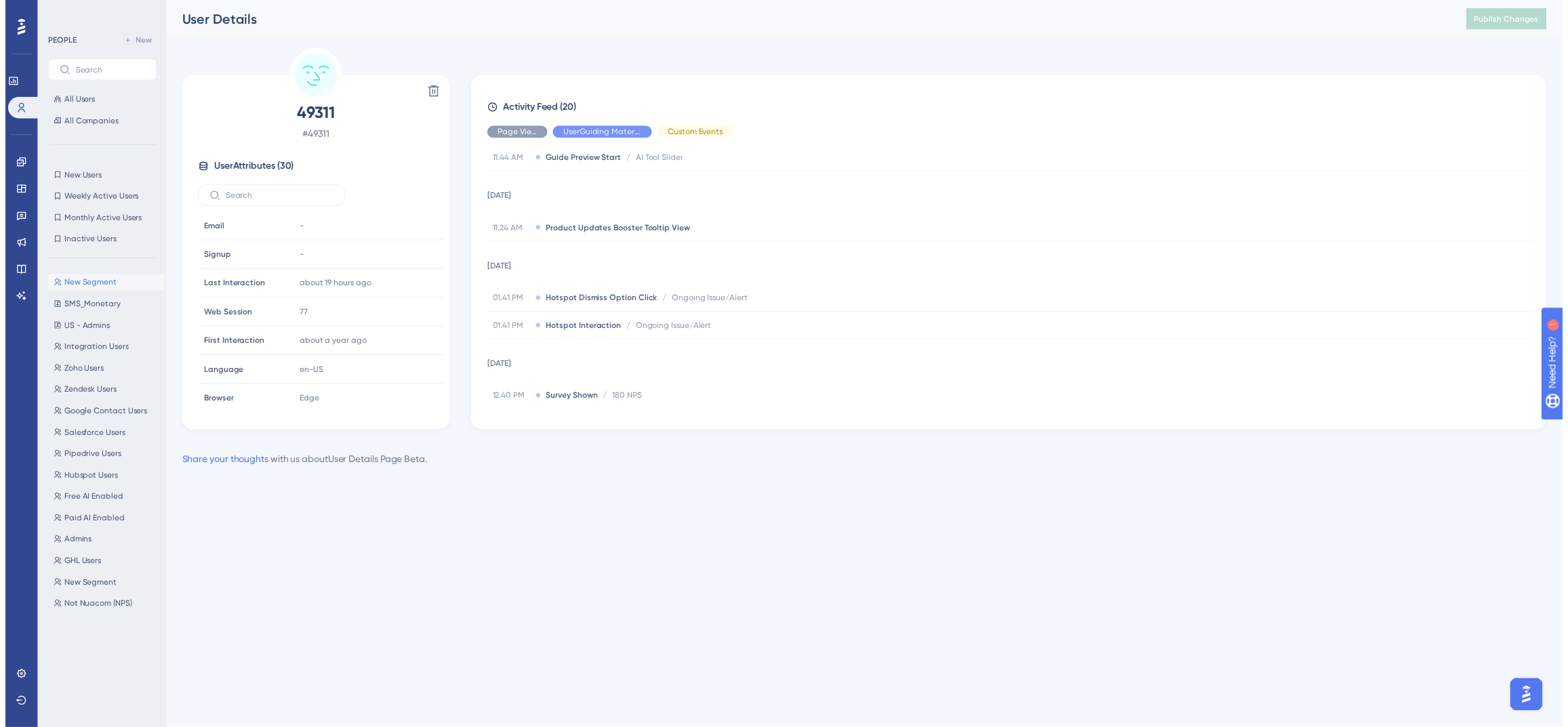
scroll to position [931, 0]
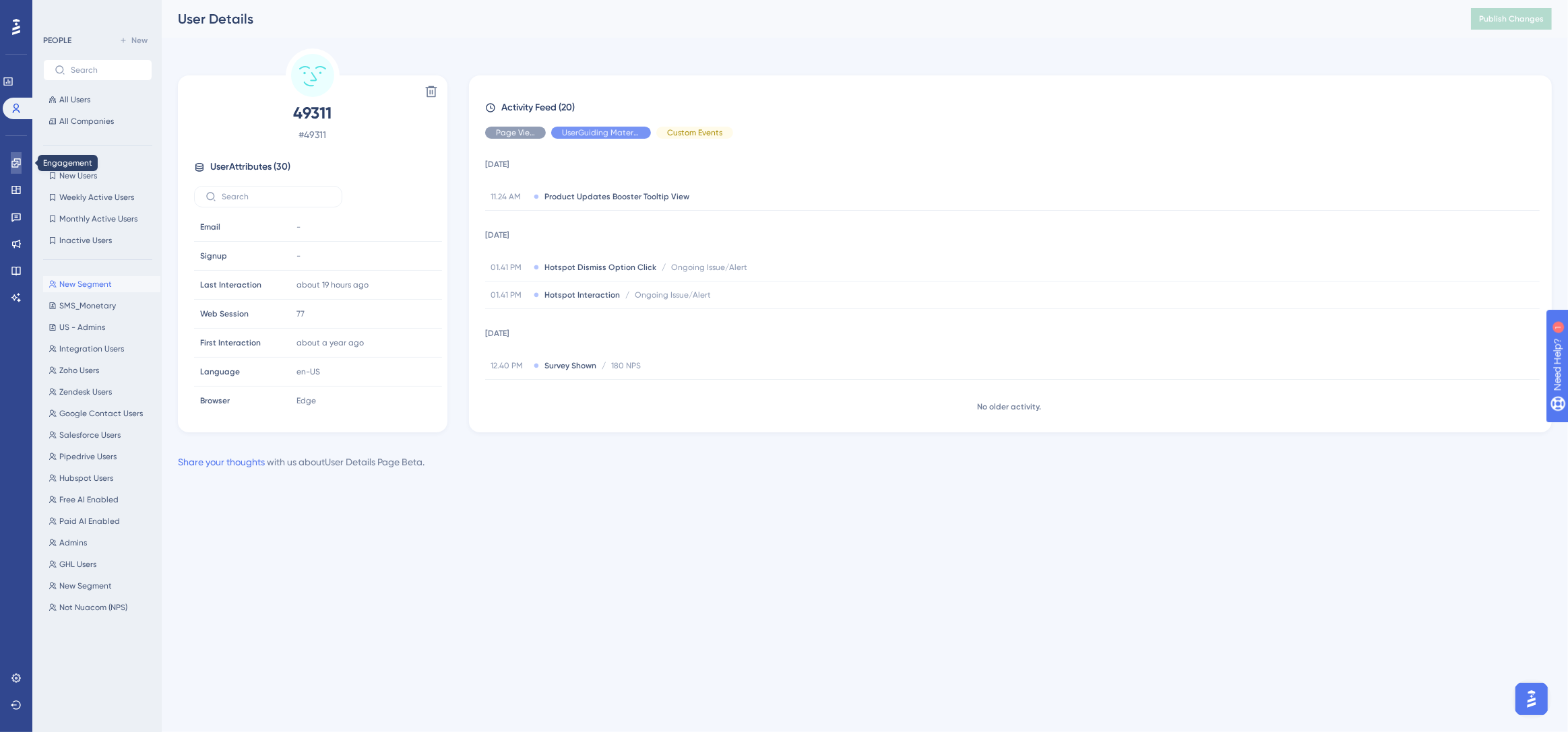
click at [17, 162] on icon at bounding box center [17, 163] width 11 height 11
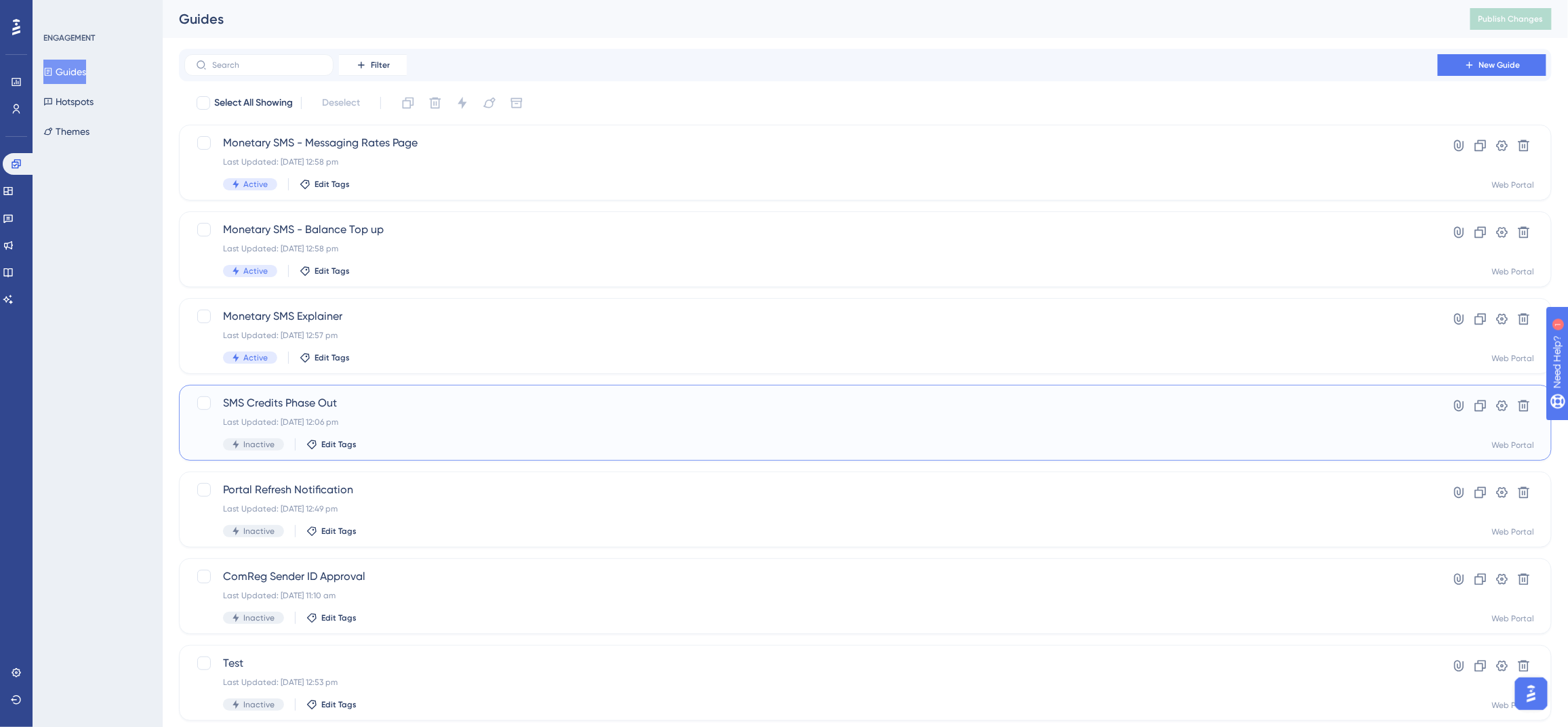
click at [407, 407] on span "SMS Credits Phase Out" at bounding box center [812, 402] width 1177 height 16
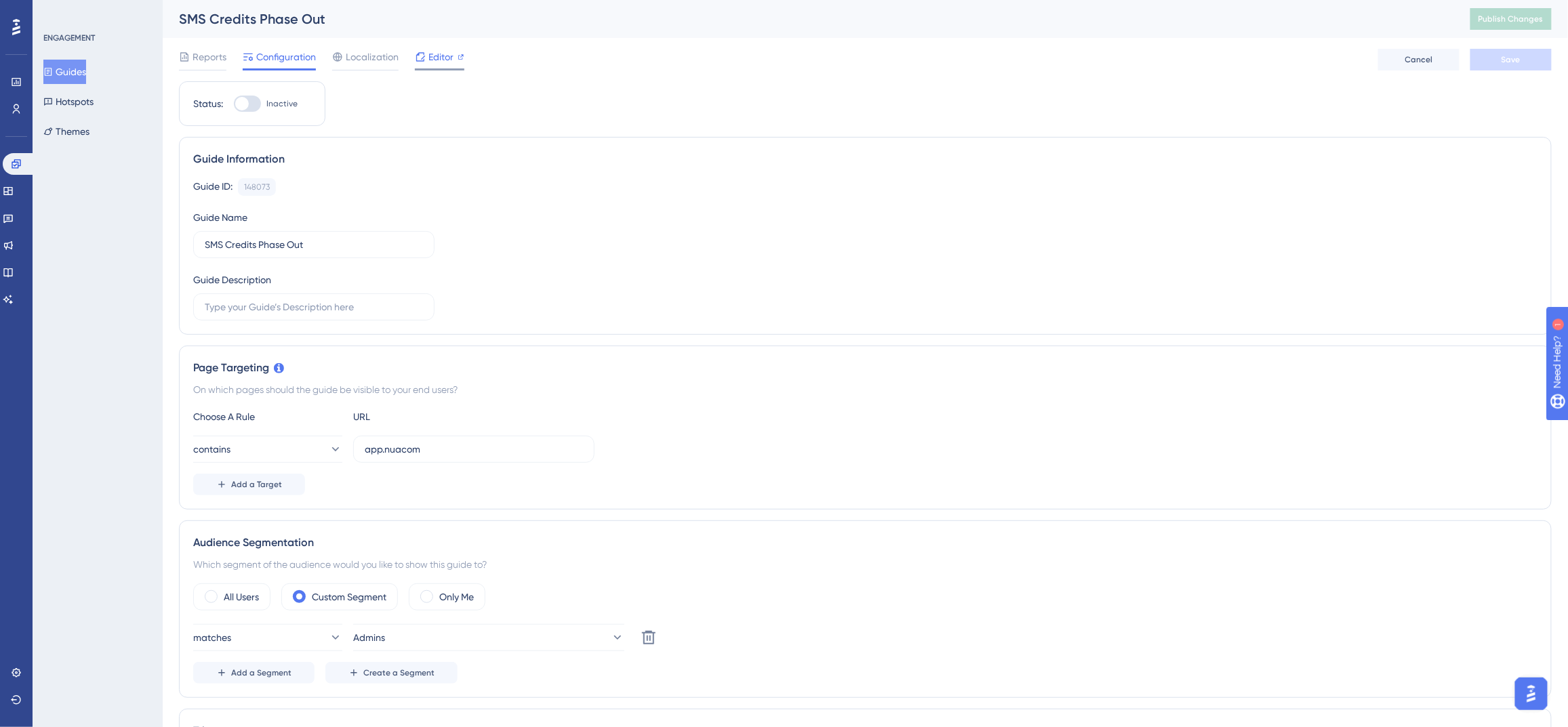
click at [441, 63] on span "Editor" at bounding box center [441, 56] width 25 height 16
